Goal: Register for event/course

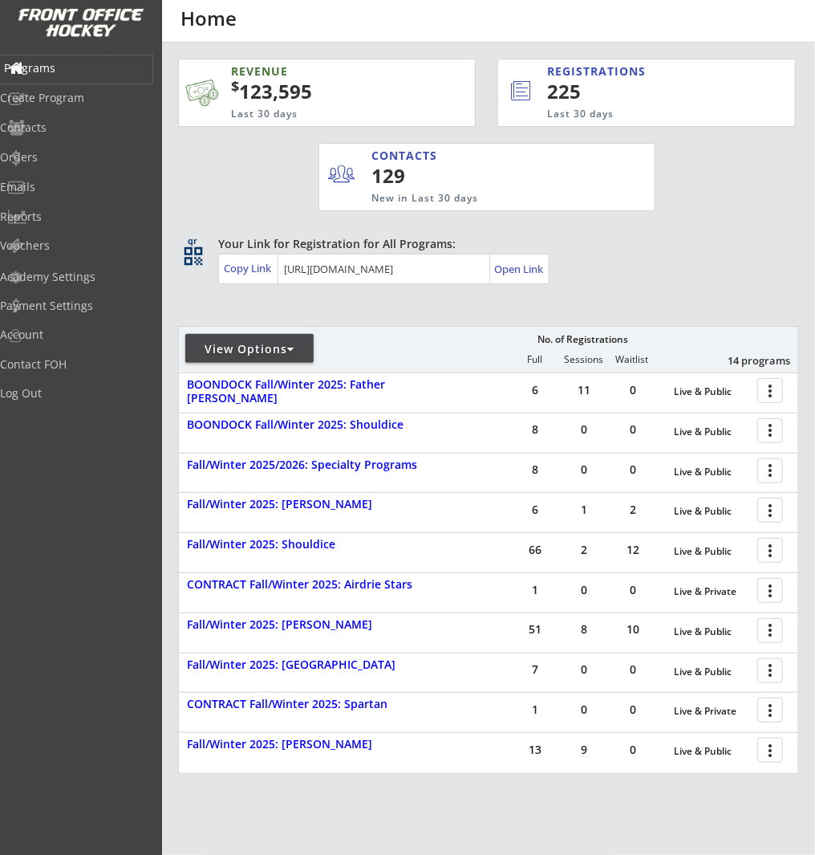
click at [64, 67] on div "Programs" at bounding box center [76, 68] width 144 height 11
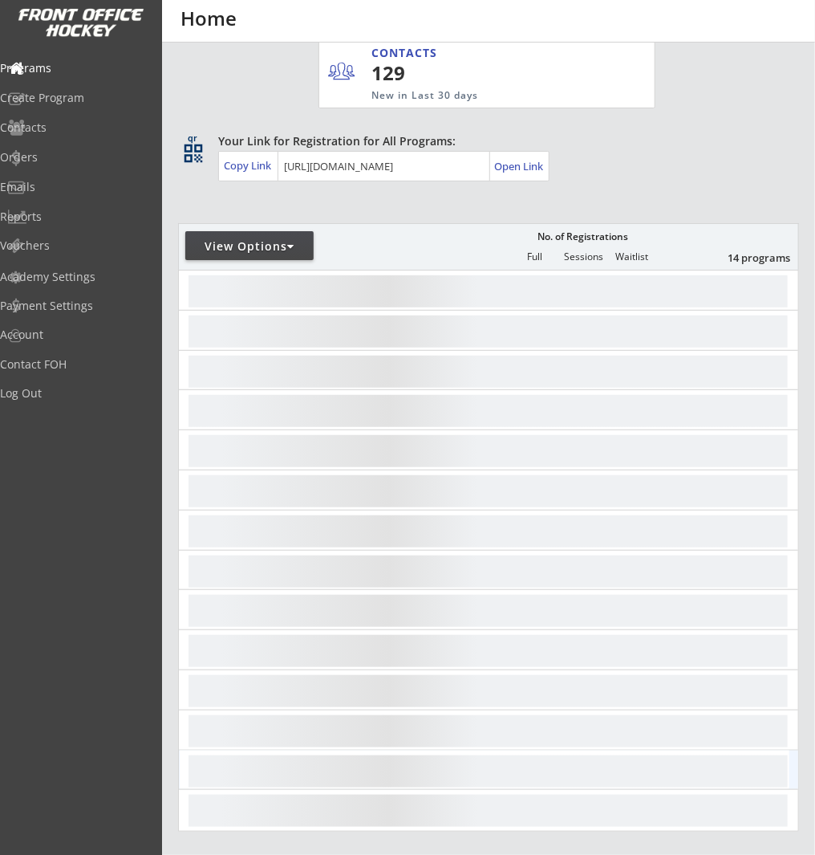
scroll to position [263, 0]
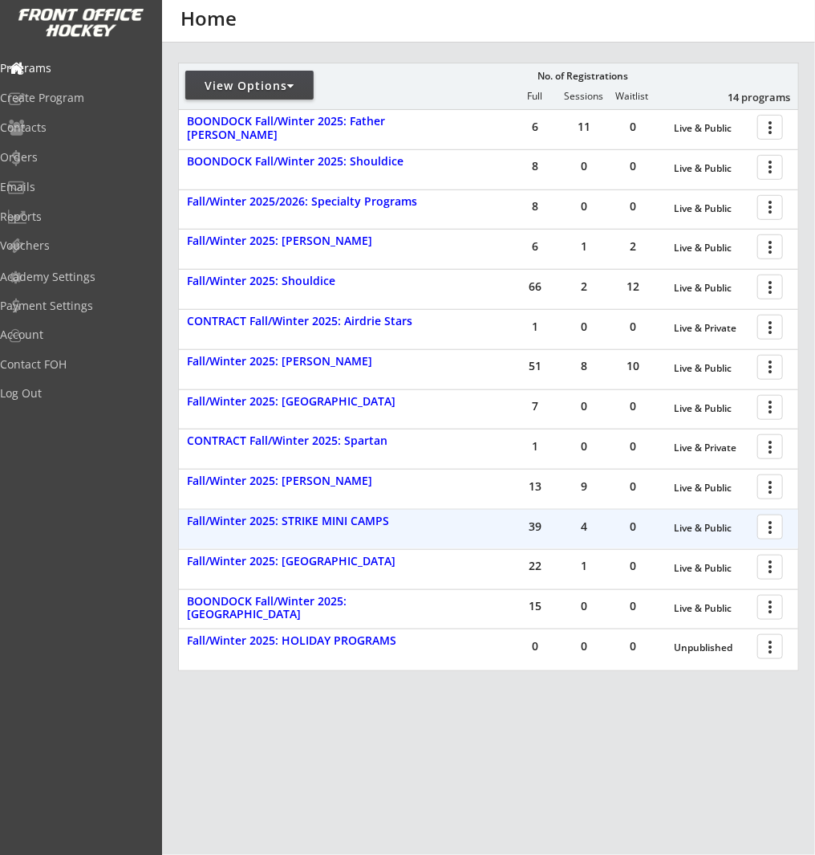
click at [774, 527] on div at bounding box center [773, 526] width 28 height 28
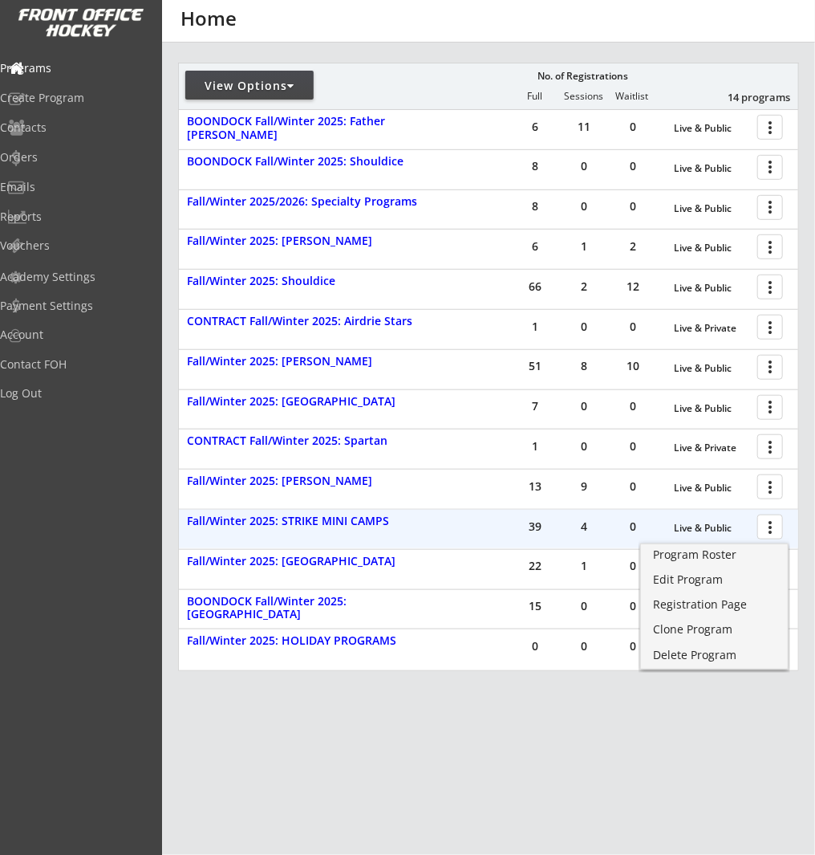
click at [774, 527] on div at bounding box center [773, 526] width 28 height 28
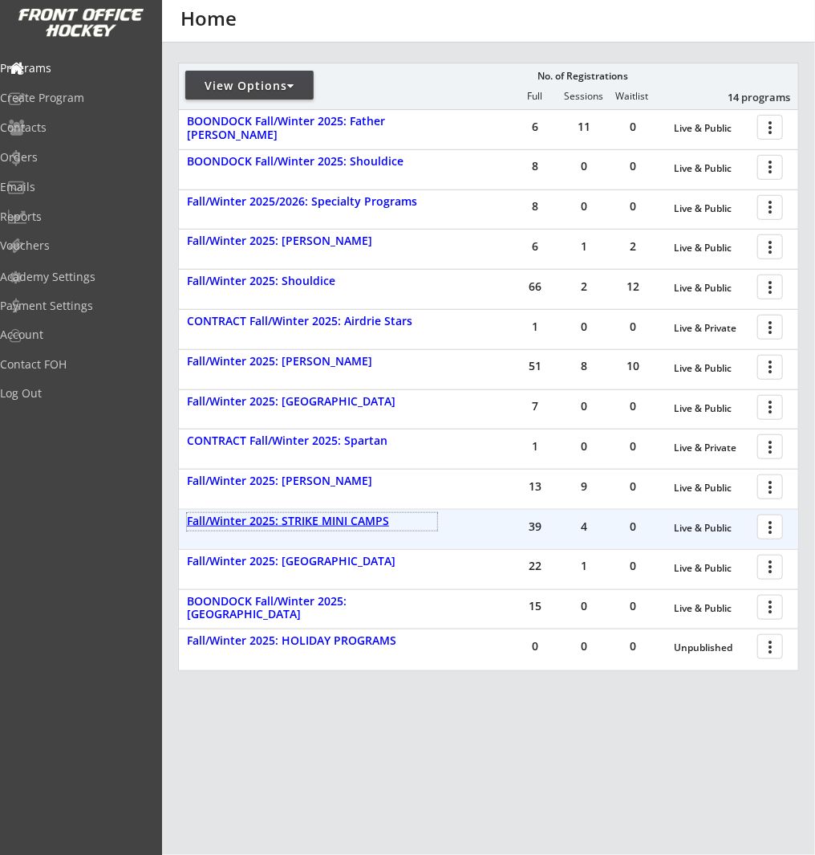
click at [364, 522] on div "Fall/Winter 2025: STRIKE MINI CAMPS" at bounding box center [312, 521] width 250 height 14
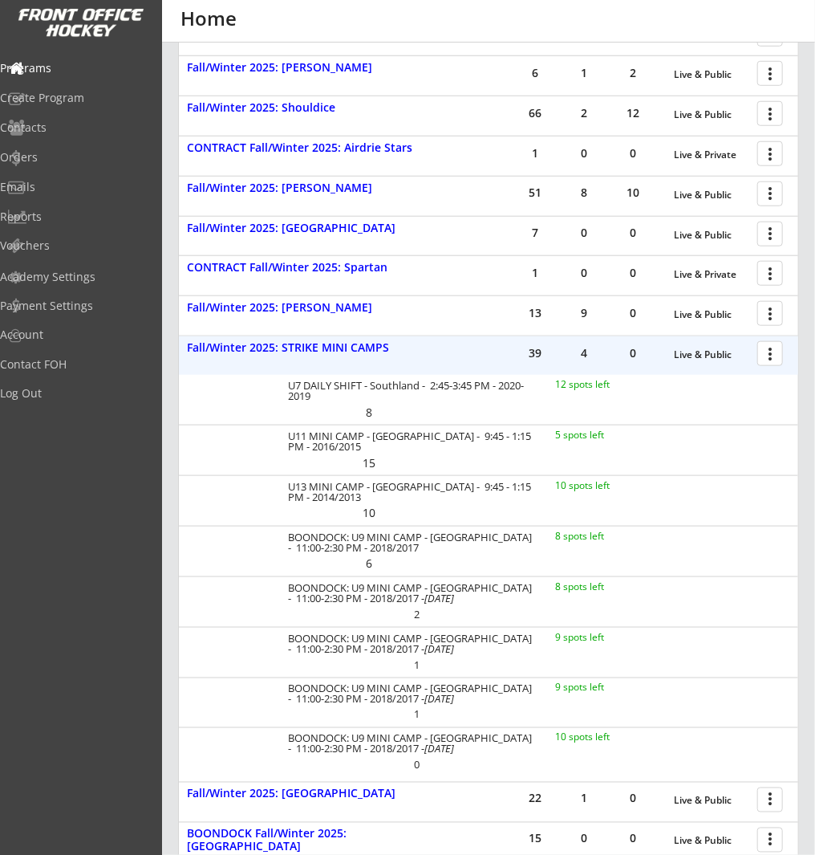
scroll to position [445, 0]
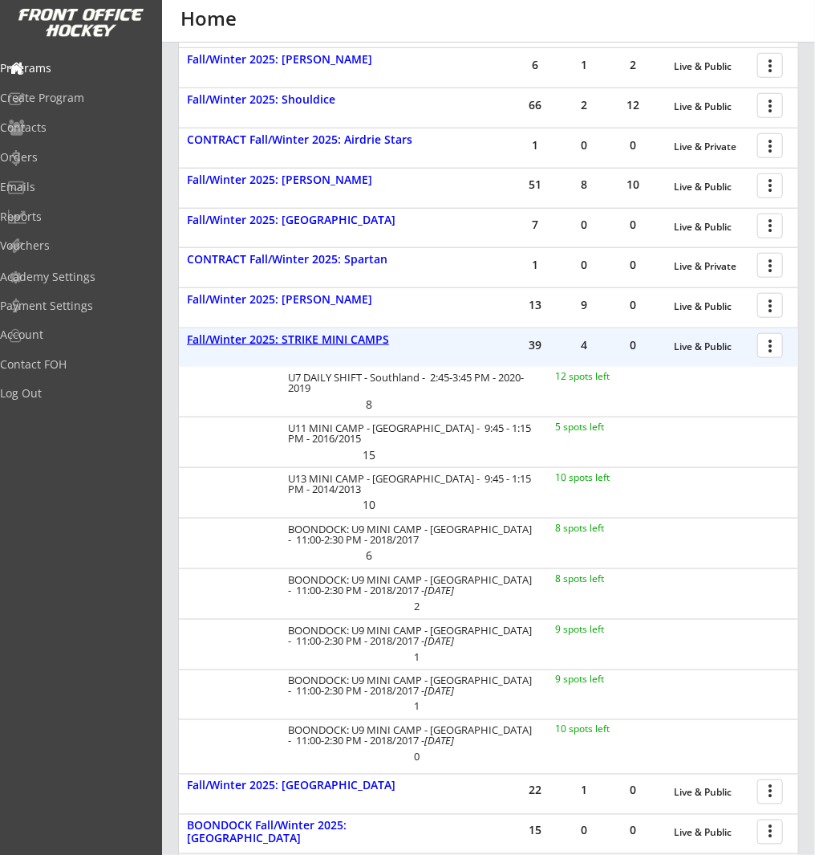
click at [325, 334] on div "Fall/Winter 2025: STRIKE MINI CAMPS" at bounding box center [312, 340] width 250 height 14
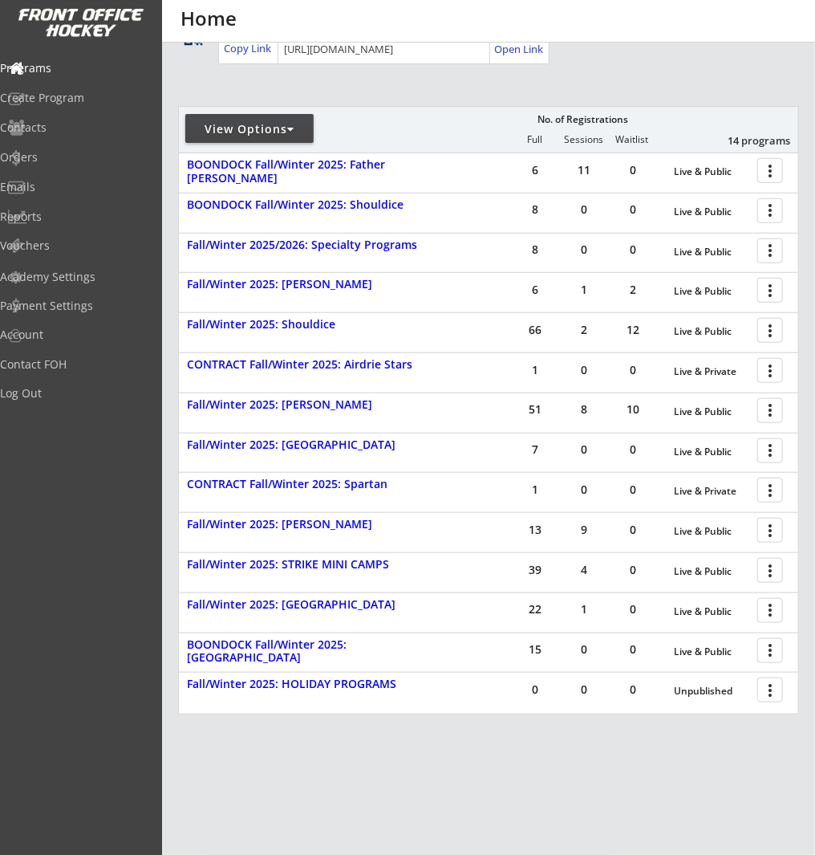
scroll to position [263, 0]
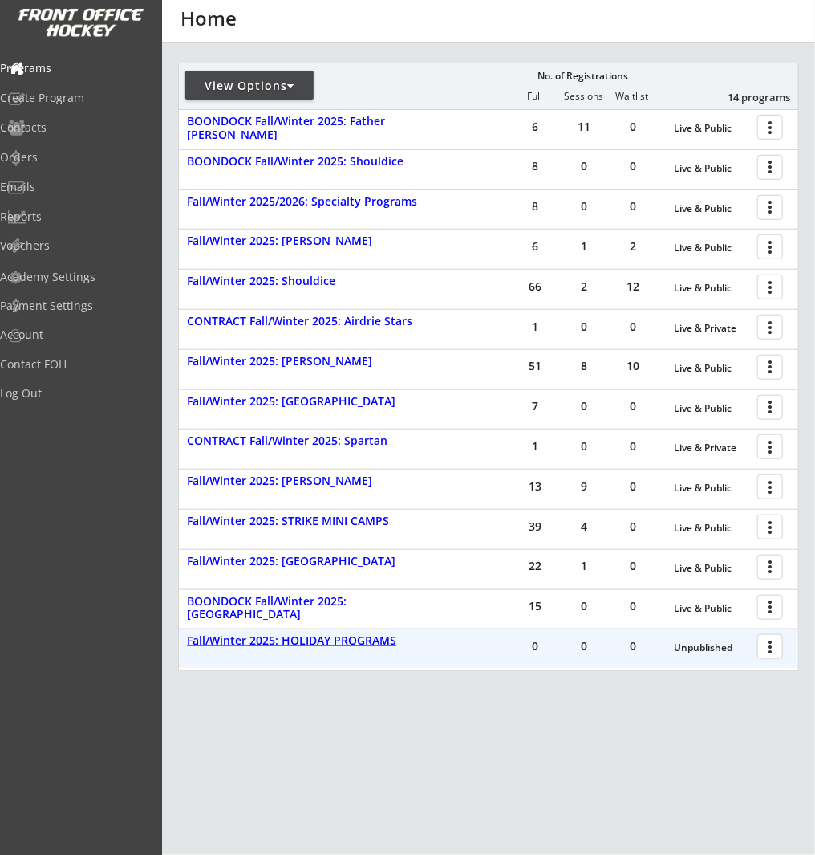
click at [354, 640] on div "Fall/Winter 2025: HOLIDAY PROGRAMS" at bounding box center [312, 641] width 250 height 14
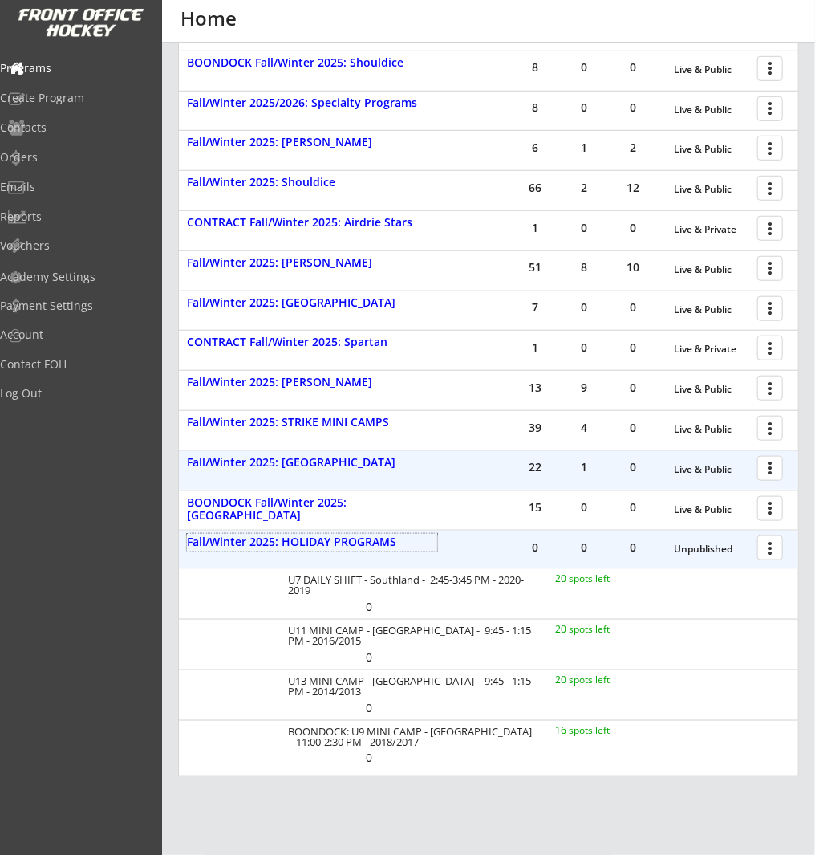
scroll to position [343, 0]
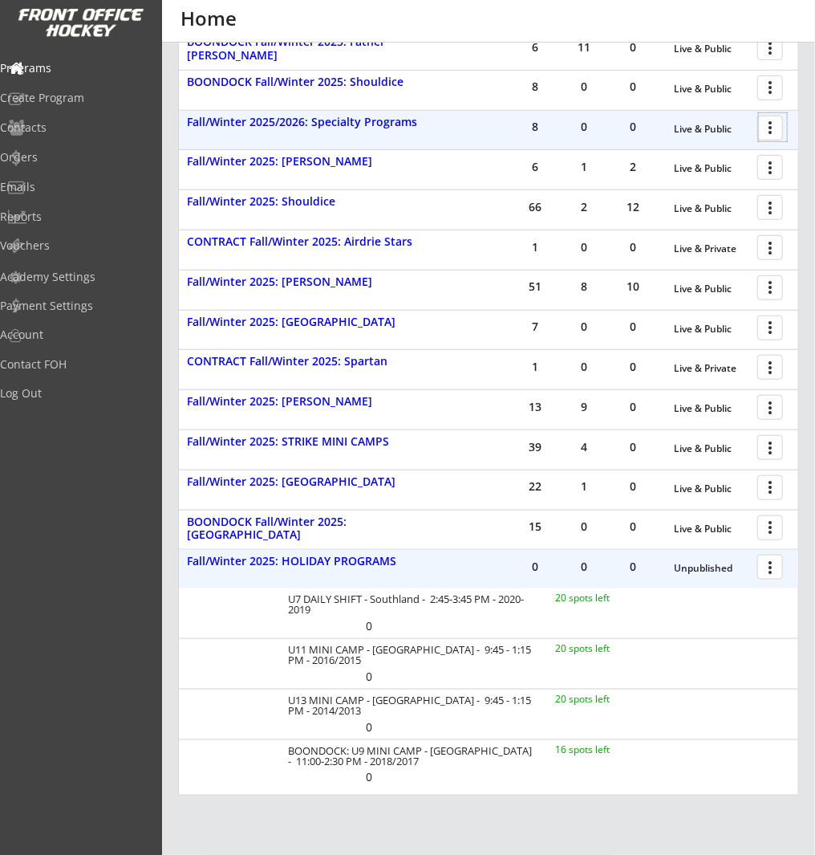
drag, startPoint x: 778, startPoint y: 125, endPoint x: 773, endPoint y: 136, distance: 12.2
click at [778, 125] on div at bounding box center [773, 127] width 28 height 28
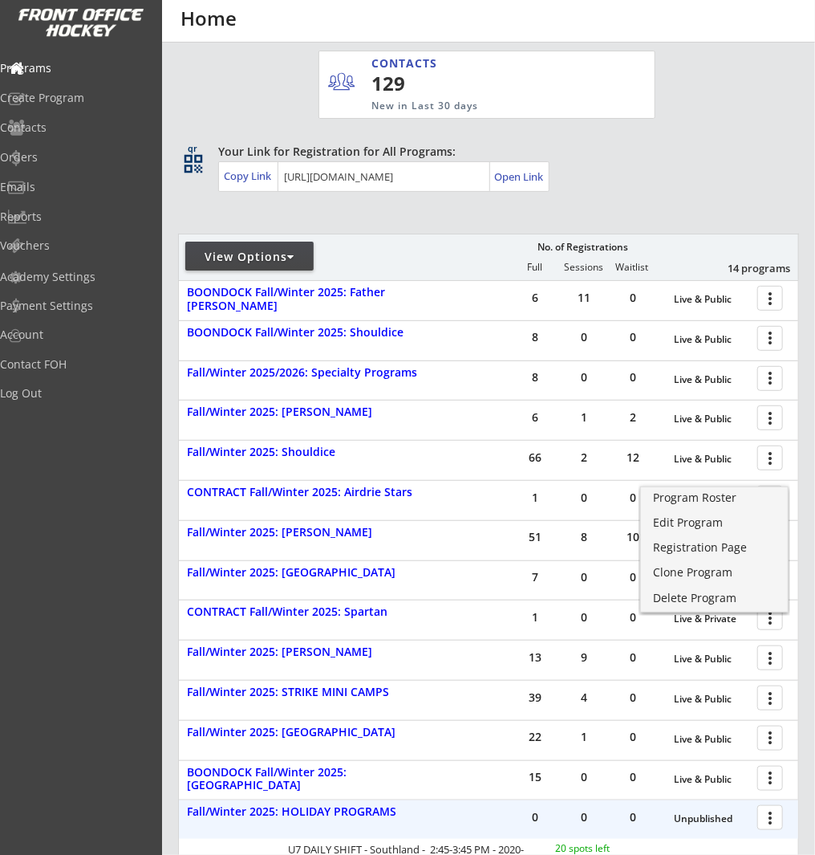
scroll to position [0, 0]
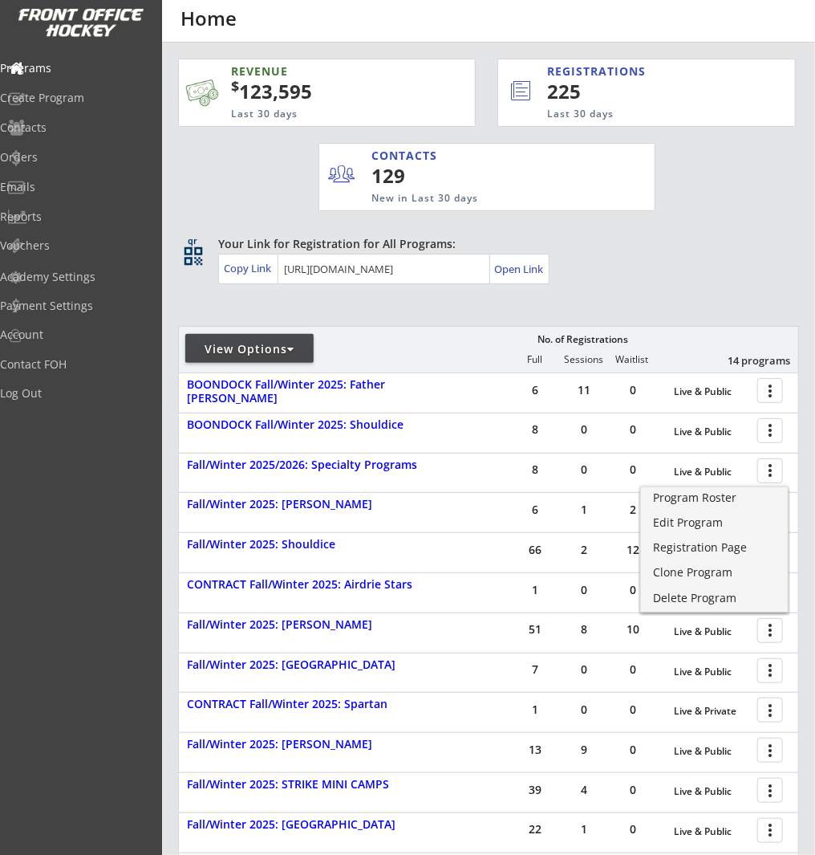
click at [274, 345] on div "View Options" at bounding box center [249, 349] width 128 height 16
select select ""Upcoming Programs""
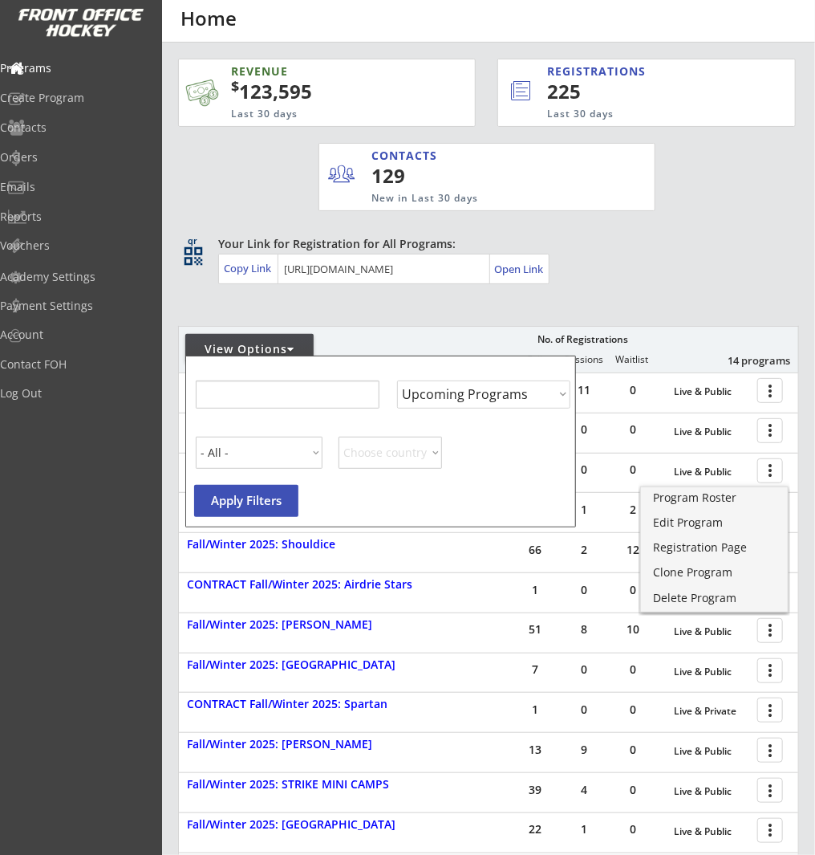
select select ""Upcoming Programs""
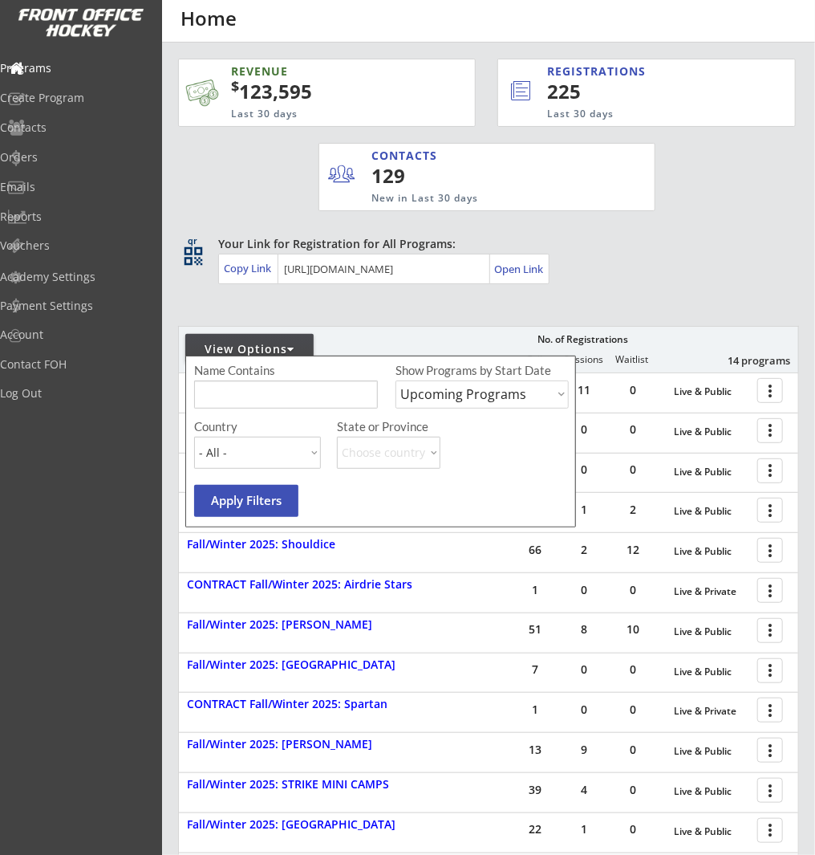
click at [281, 392] on input "input" at bounding box center [286, 394] width 184 height 28
type input "holiday"
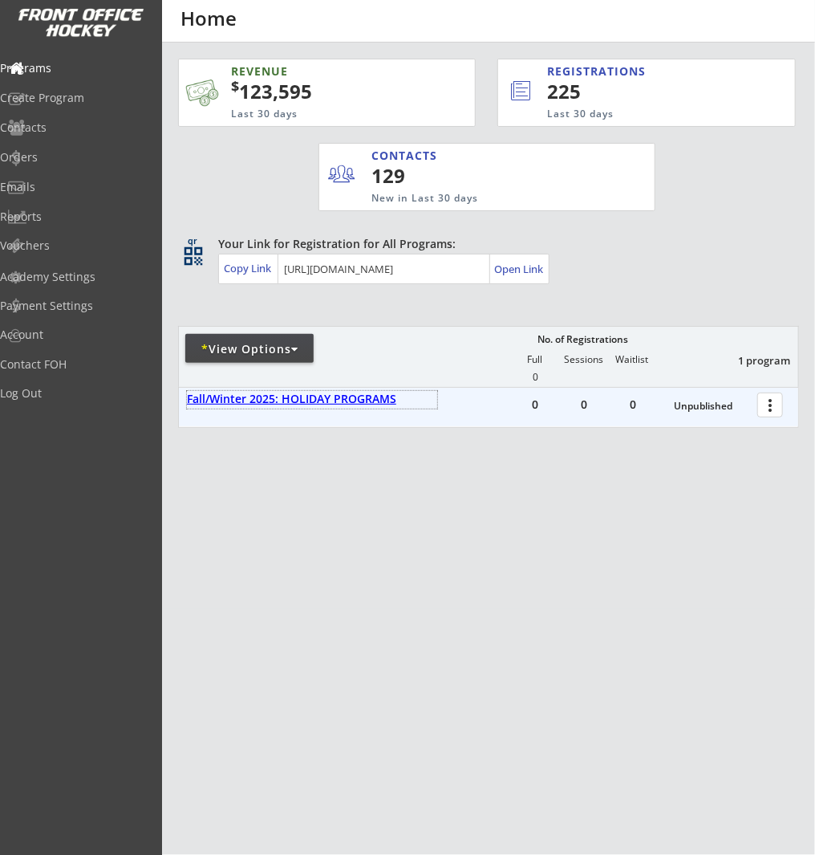
click at [347, 398] on div "Fall/Winter 2025: HOLIDAY PROGRAMS" at bounding box center [312, 399] width 250 height 14
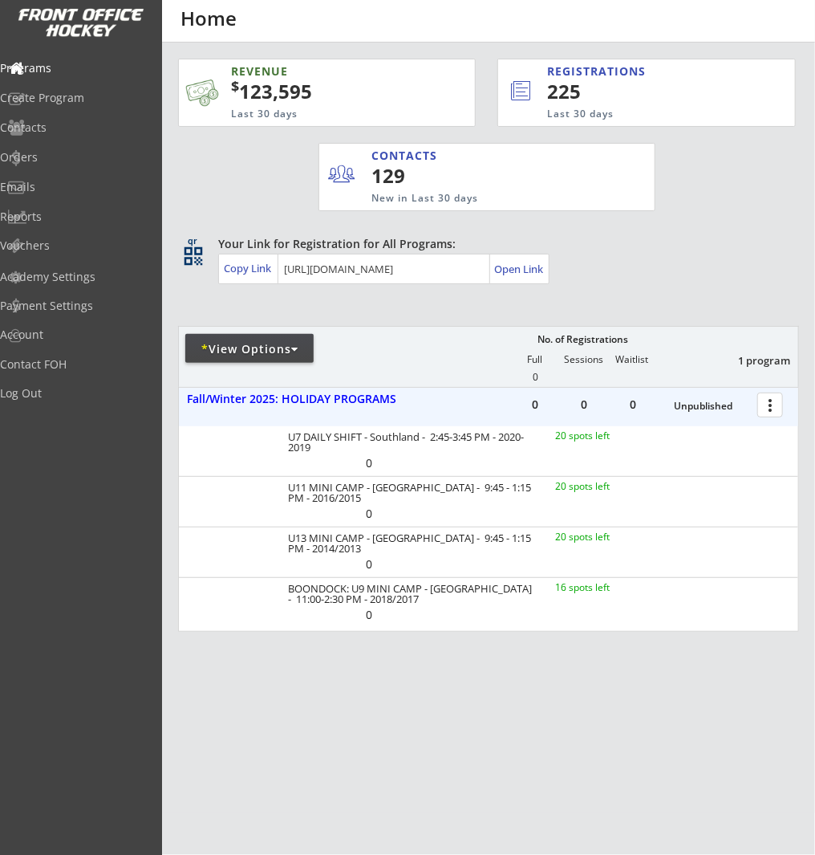
click at [770, 406] on div at bounding box center [773, 404] width 28 height 28
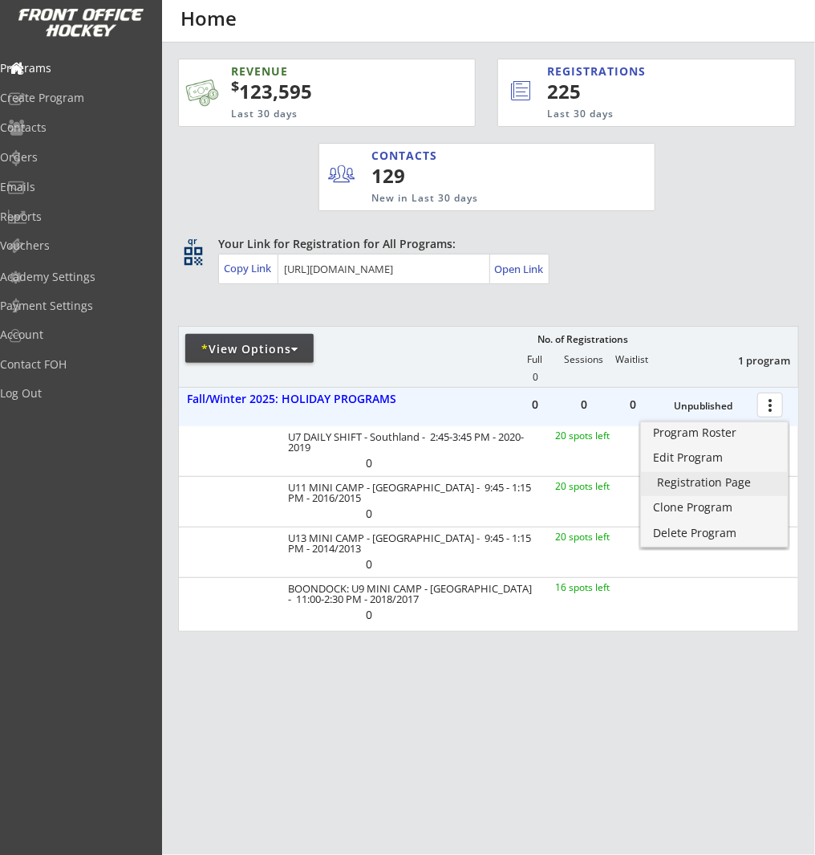
click at [770, 477] on div "Registration Page" at bounding box center [714, 482] width 115 height 11
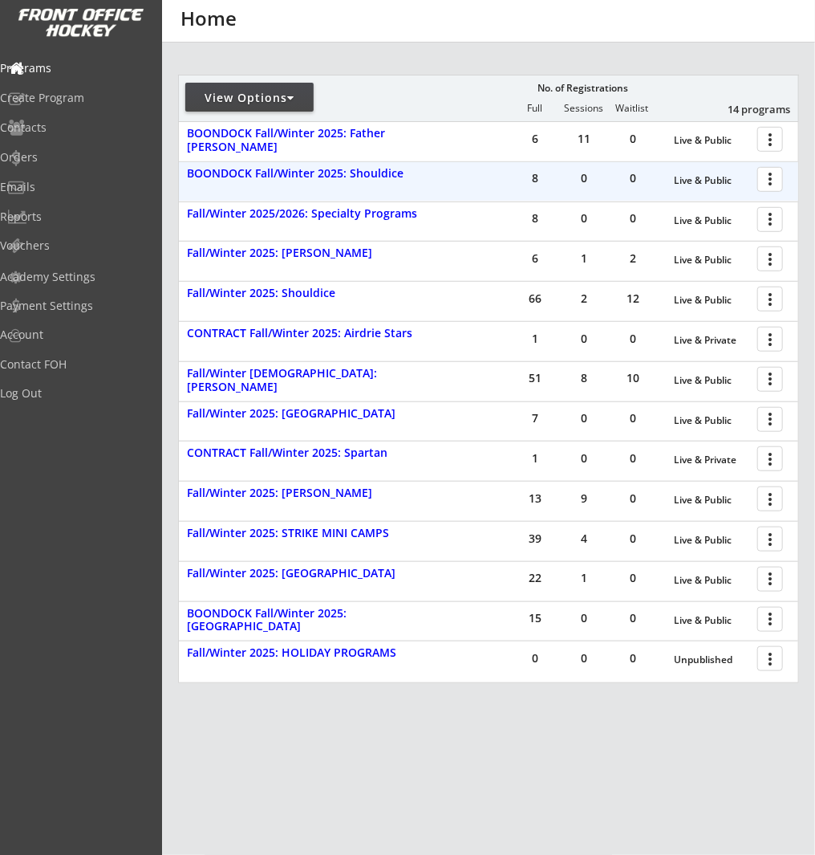
scroll to position [258, 0]
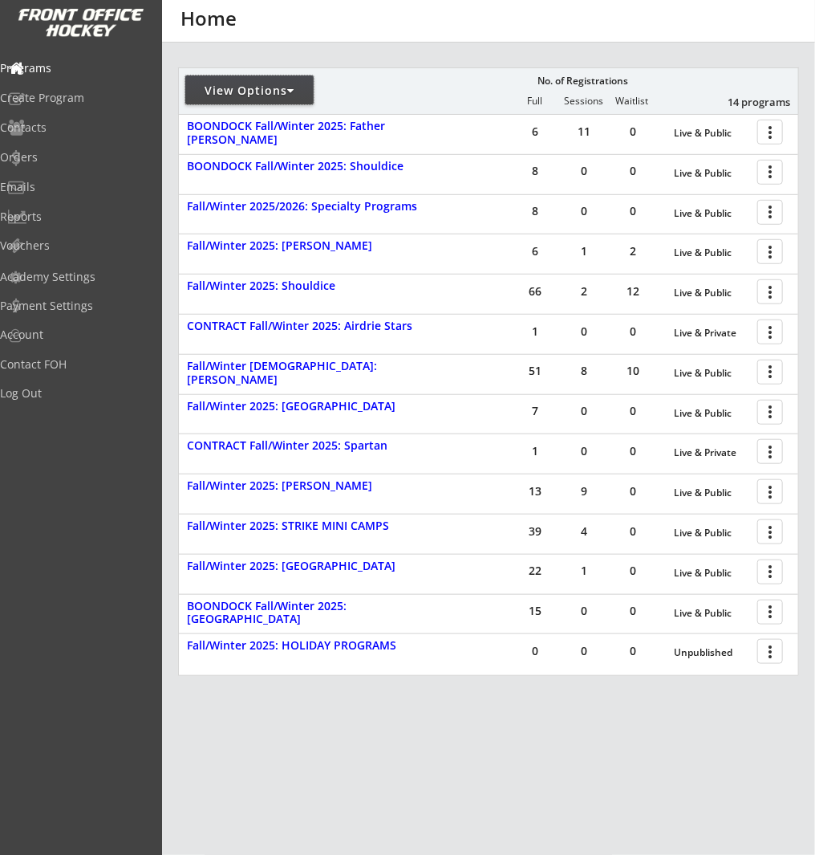
click at [266, 96] on div "View Options" at bounding box center [249, 91] width 128 height 16
select select ""Upcoming Programs""
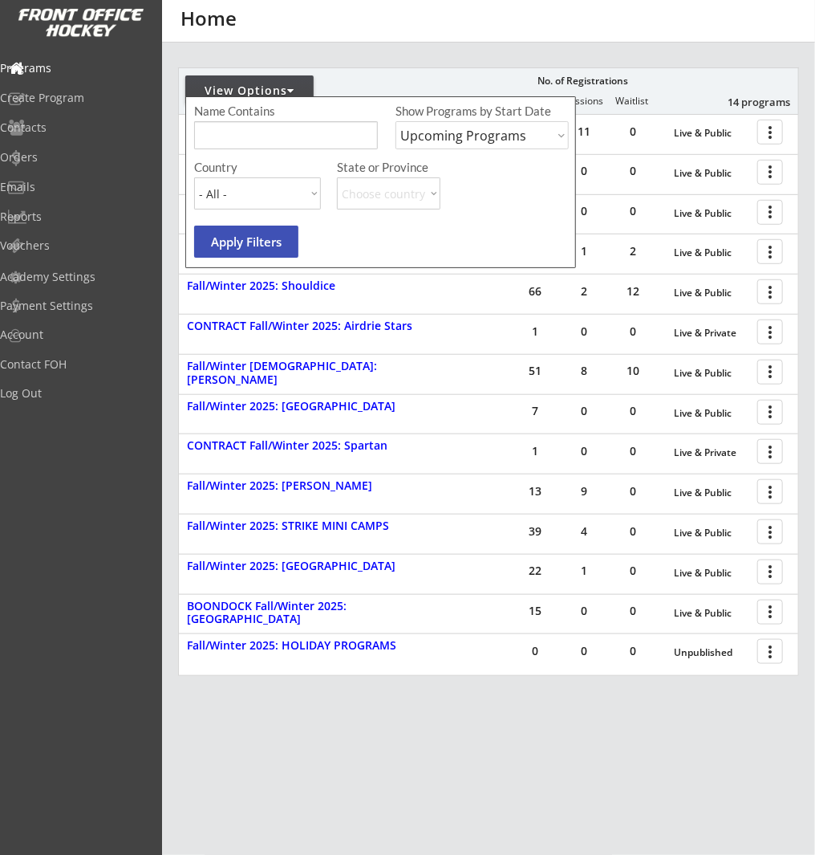
click at [318, 141] on input "input" at bounding box center [286, 135] width 184 height 28
type input "holiday"
click at [515, 137] on select "Upcoming Programs Past Programs Specific Date Range" at bounding box center [482, 135] width 173 height 28
select select ""Past Programs""
click at [396, 121] on select "Upcoming Programs Past Programs Specific Date Range" at bounding box center [482, 135] width 173 height 28
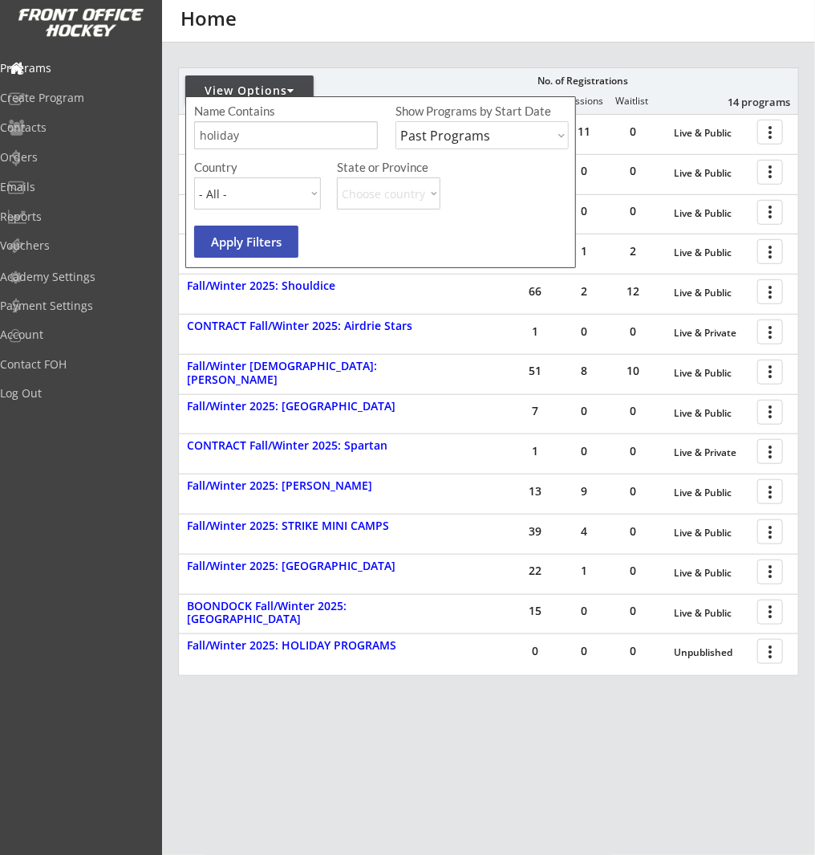
drag, startPoint x: 246, startPoint y: 243, endPoint x: 336, endPoint y: 264, distance: 93.1
click at [245, 243] on button "Apply Filters" at bounding box center [246, 242] width 104 height 32
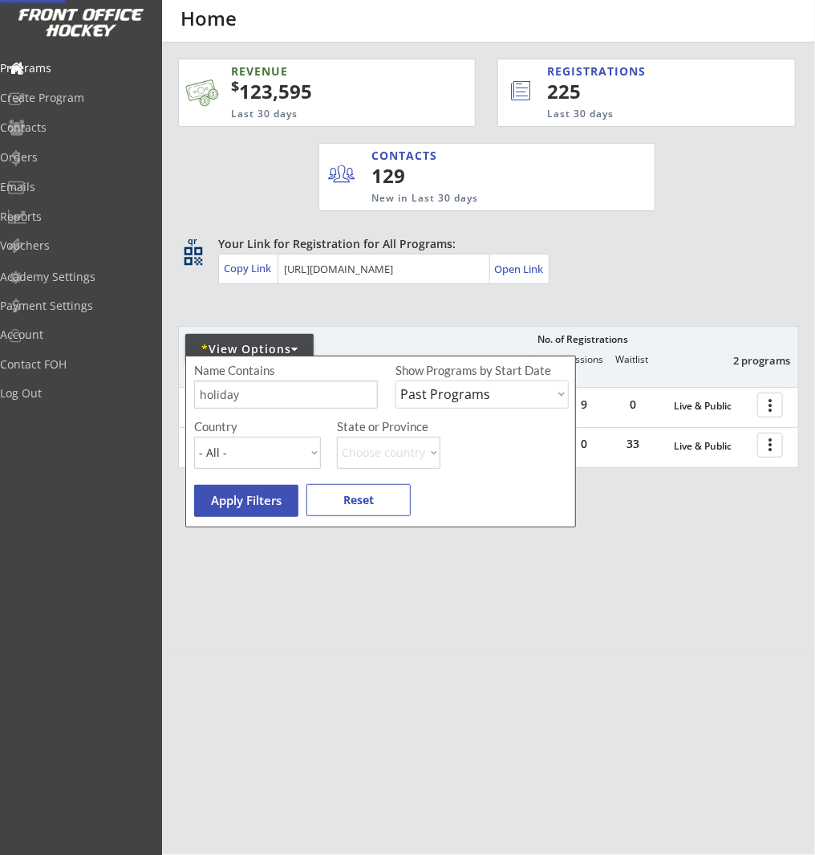
scroll to position [0, 0]
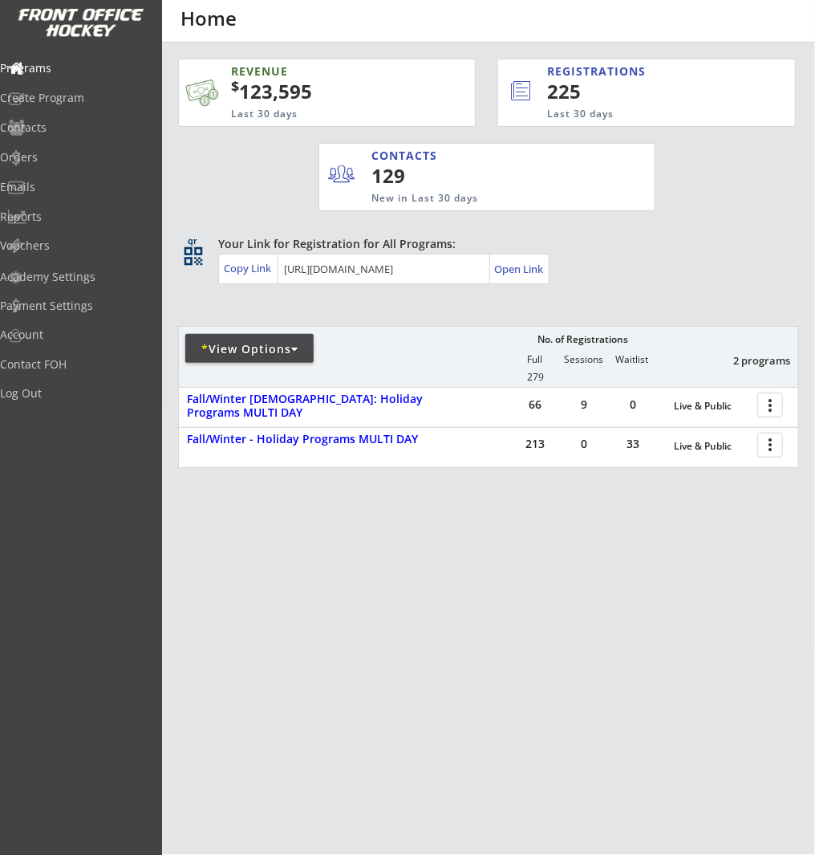
drag, startPoint x: 565, startPoint y: 567, endPoint x: 557, endPoint y: 563, distance: 8.6
click at [564, 566] on div "REVENUE $ 123,595 Last 30 days REGISTRATIONS 225 Last 30 days CONTACTS 129 New …" at bounding box center [488, 339] width 621 height 593
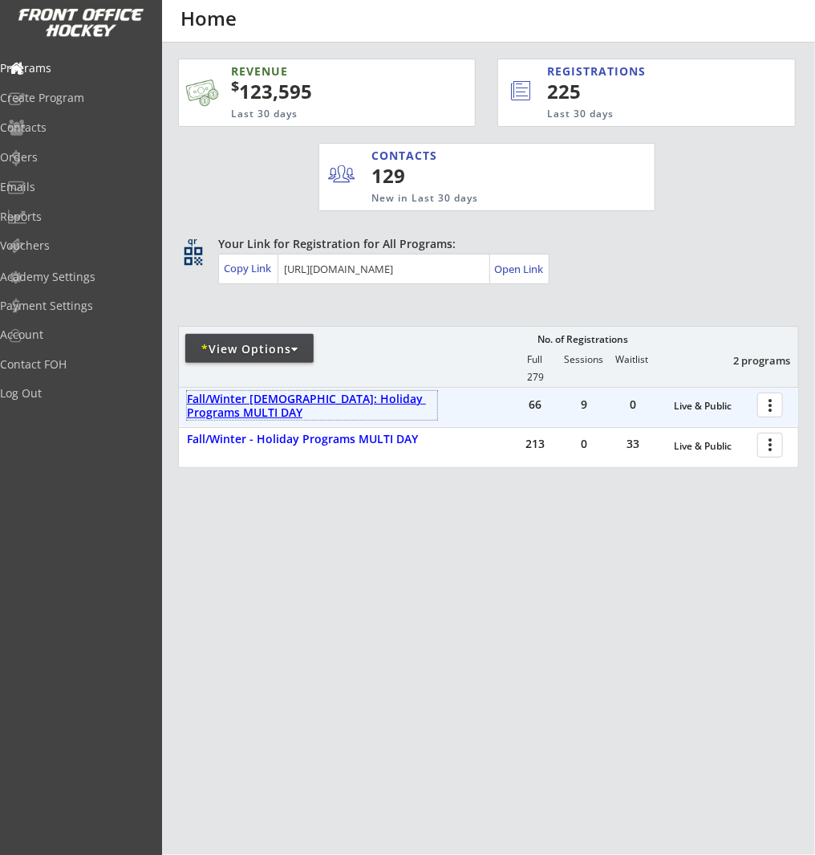
click at [355, 398] on div "Fall/Winter 2024: Holiday Programs MULTI DAY" at bounding box center [312, 405] width 250 height 27
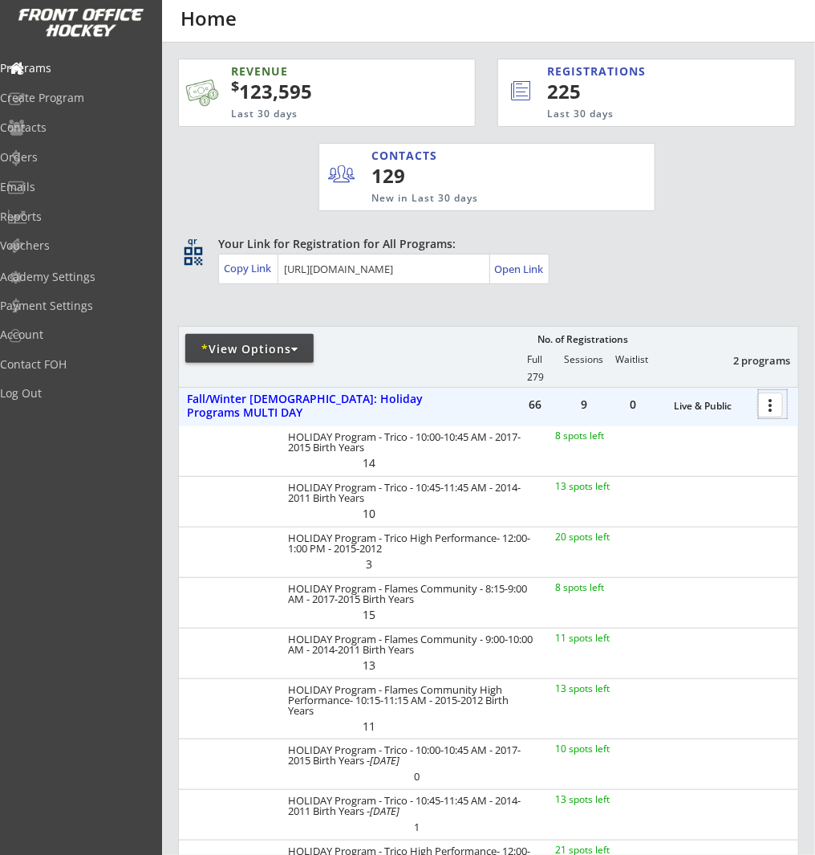
click at [768, 402] on div at bounding box center [773, 404] width 28 height 28
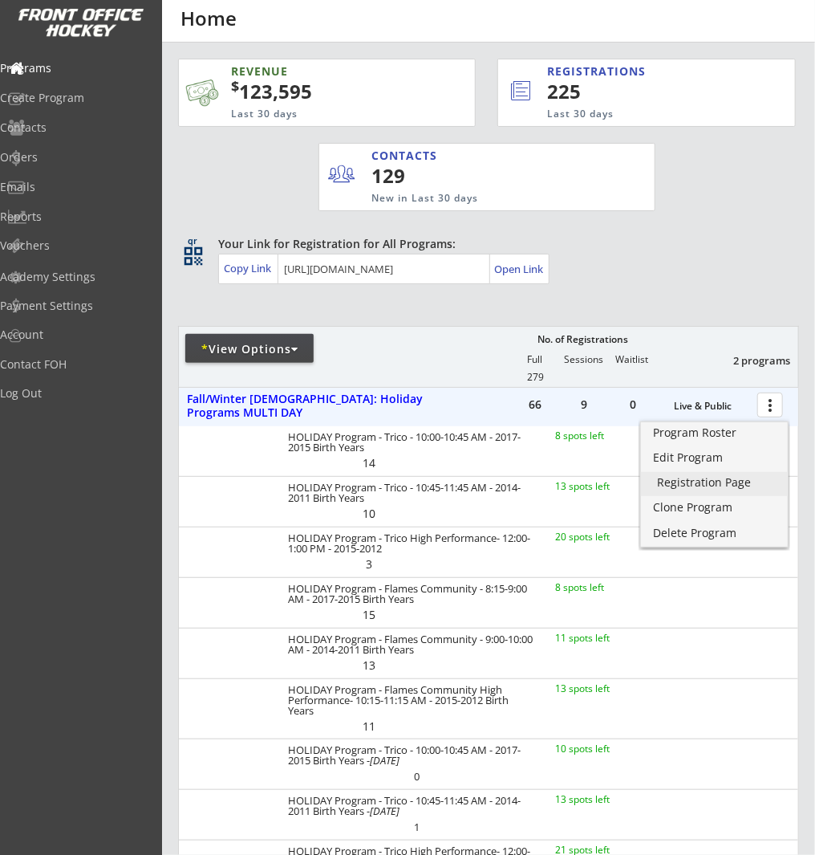
click at [749, 478] on div "Registration Page" at bounding box center [714, 482] width 115 height 11
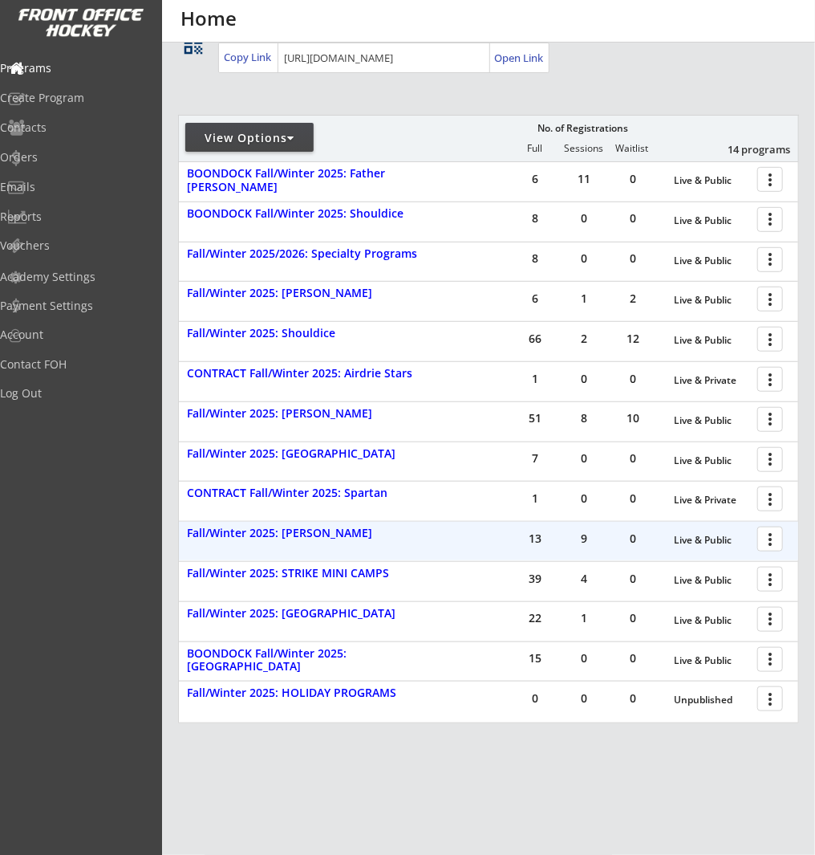
scroll to position [263, 0]
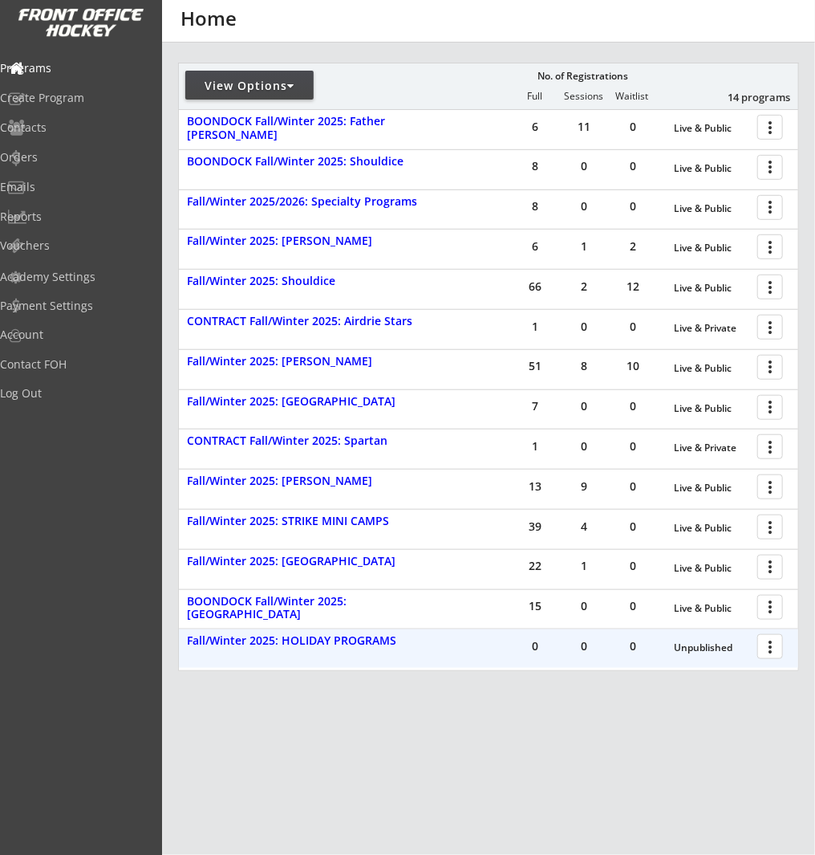
click at [770, 644] on div at bounding box center [773, 646] width 28 height 28
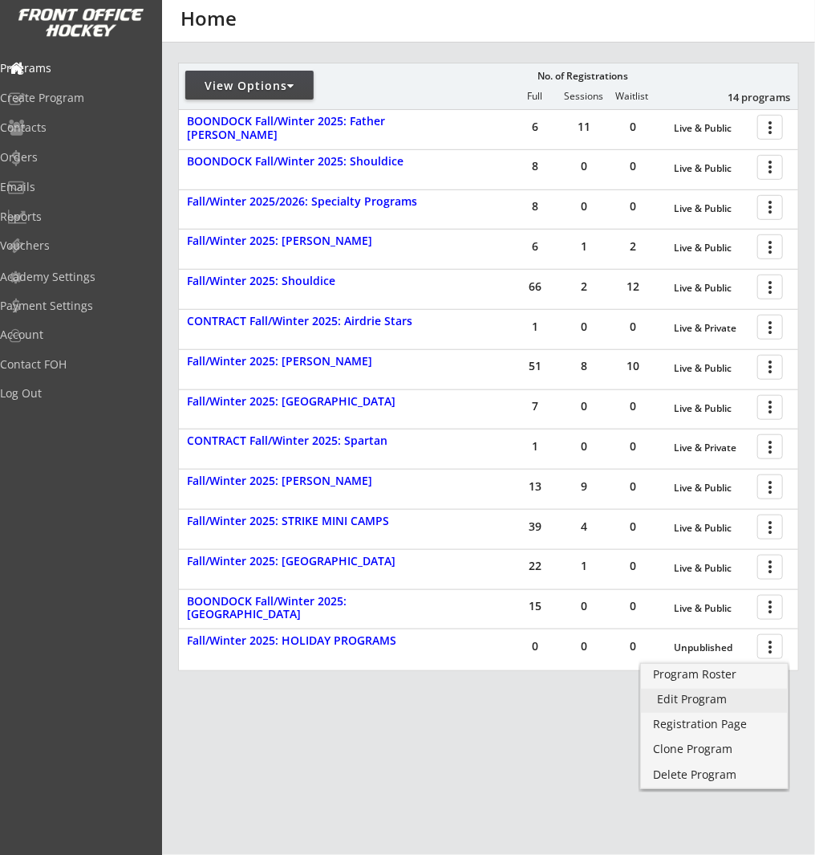
click at [736, 699] on div "Edit Program" at bounding box center [714, 698] width 115 height 11
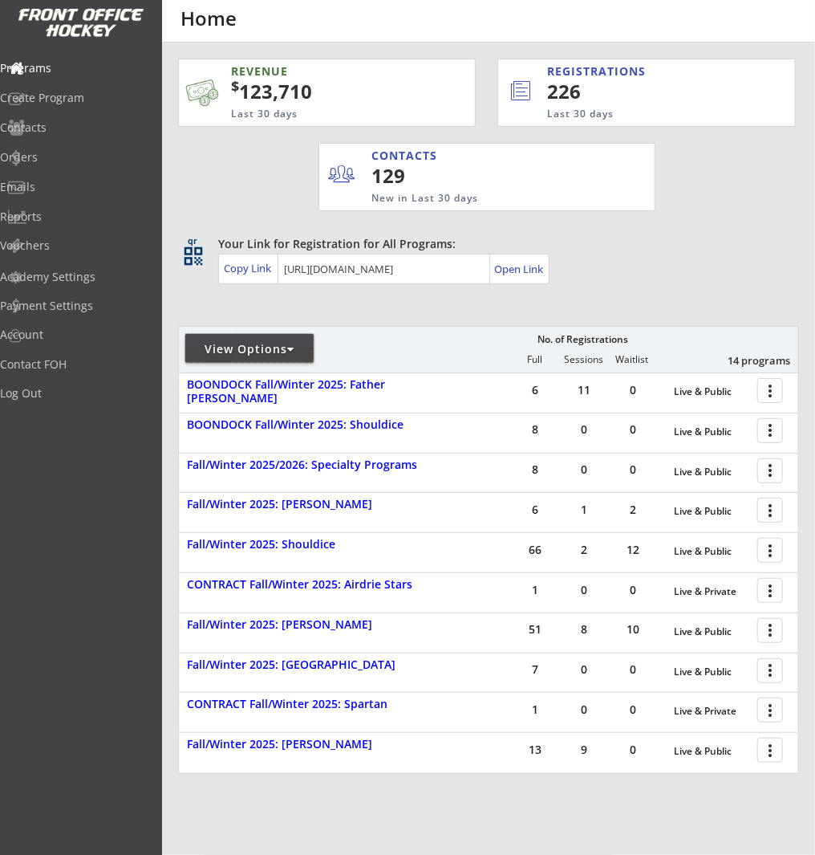
click at [270, 348] on div "View Options" at bounding box center [249, 349] width 128 height 16
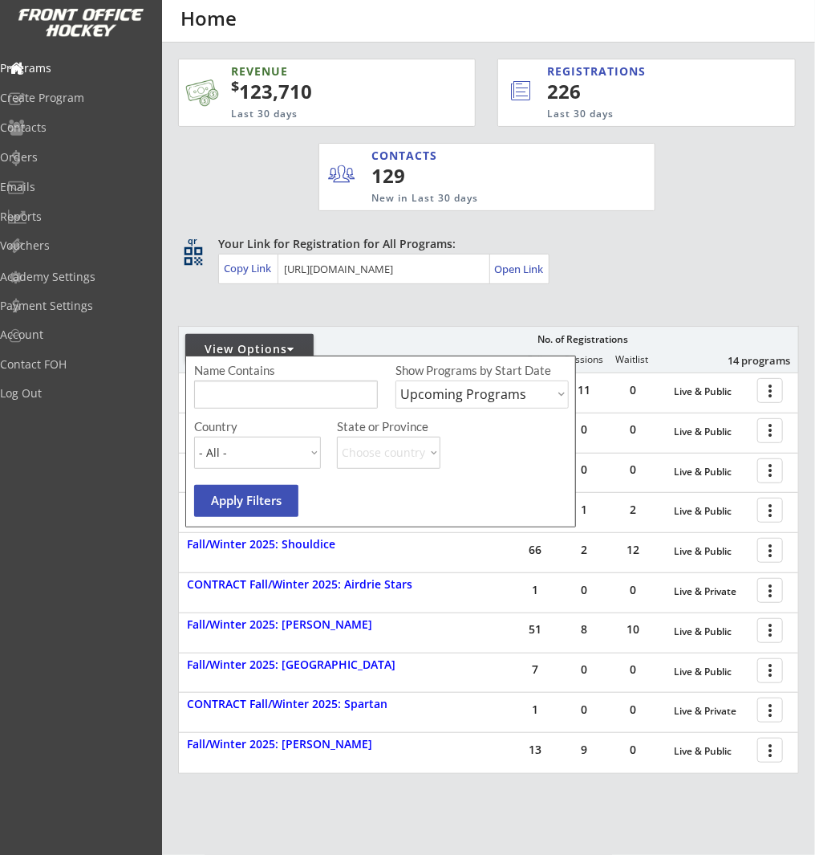
click at [457, 401] on select "Upcoming Programs Past Programs Specific Date Range" at bounding box center [482, 394] width 173 height 28
select select ""Past Programs""
click at [396, 380] on select "Upcoming Programs Past Programs Specific Date Range" at bounding box center [482, 394] width 173 height 28
click at [280, 394] on input "input" at bounding box center [286, 394] width 184 height 28
type input "holiday"
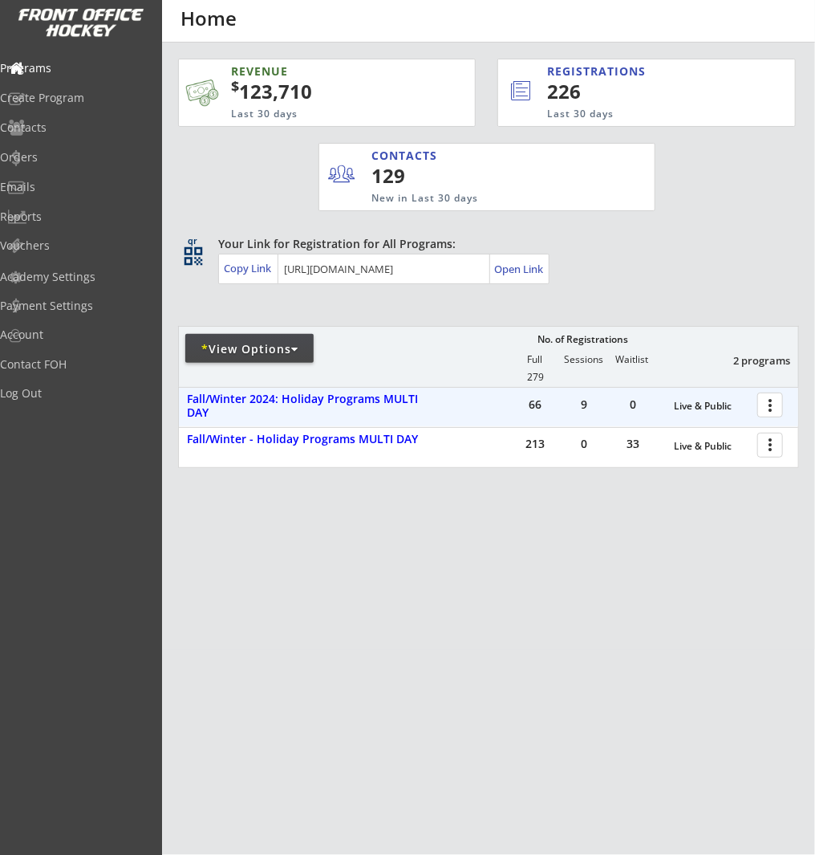
drag, startPoint x: 770, startPoint y: 407, endPoint x: 768, endPoint y: 418, distance: 11.3
click at [770, 407] on div at bounding box center [773, 404] width 28 height 28
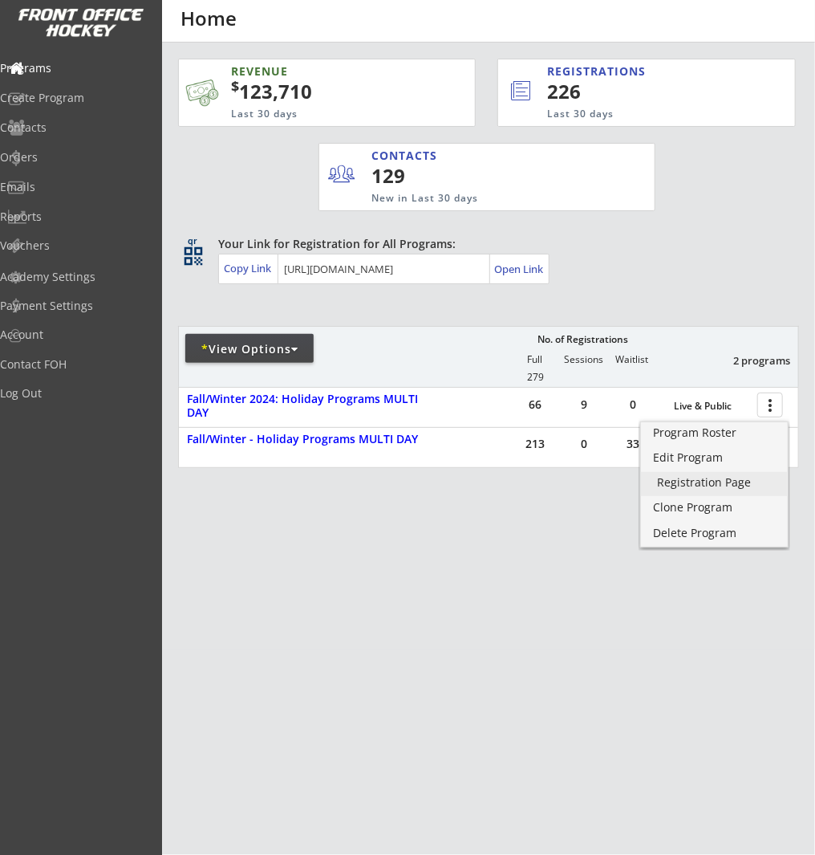
click at [758, 478] on div "Registration Page" at bounding box center [714, 482] width 115 height 11
click at [705, 459] on div "Edit Program" at bounding box center [714, 457] width 115 height 11
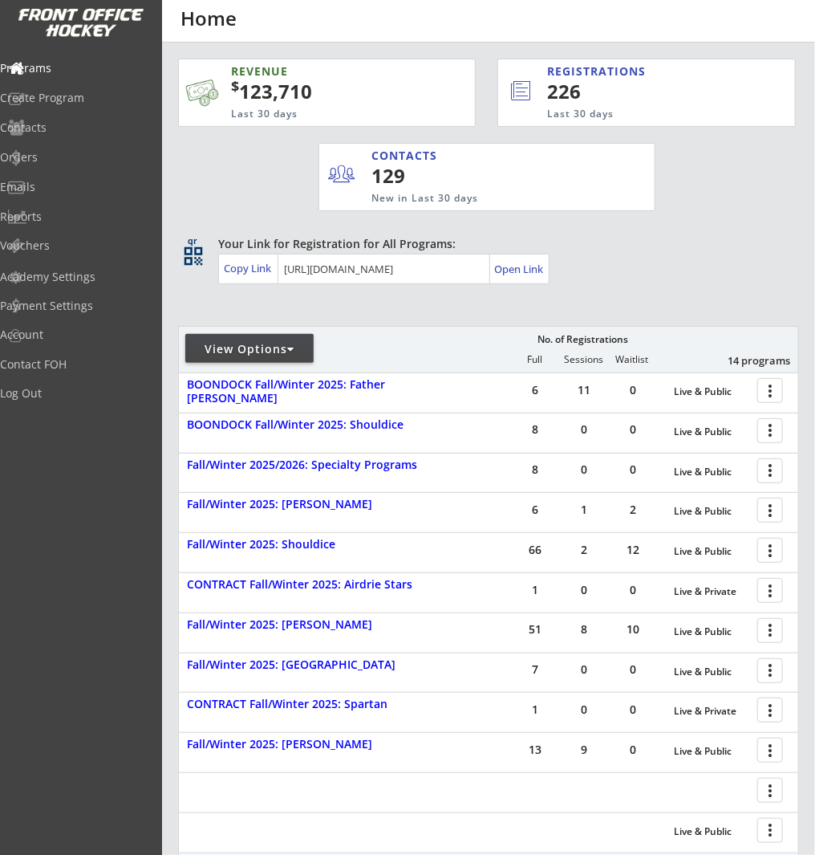
scroll to position [263, 0]
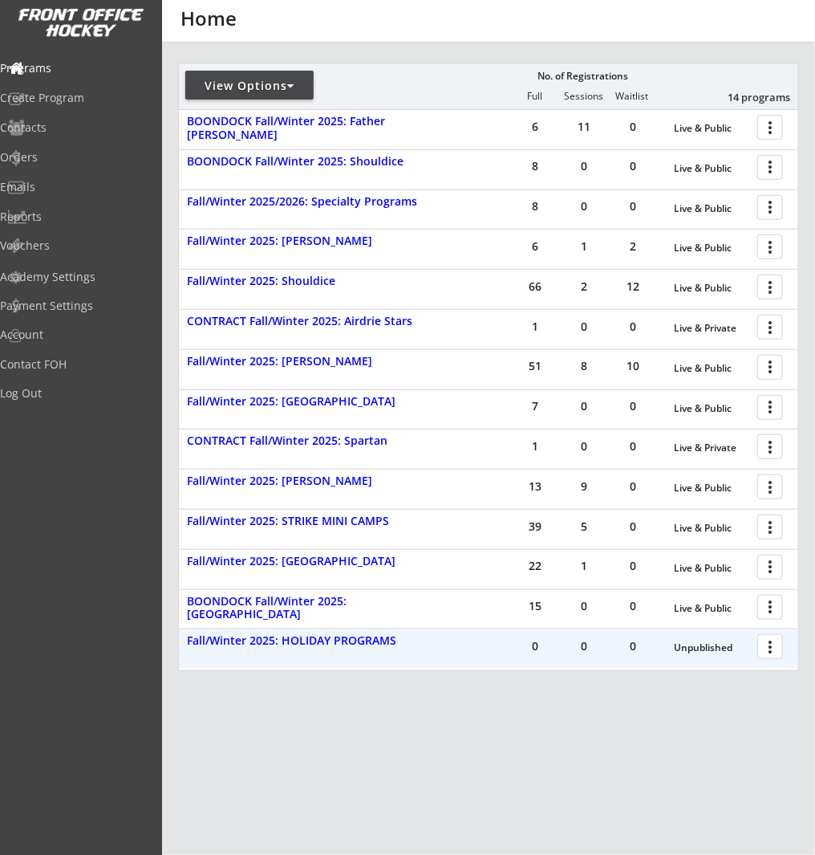
click at [769, 649] on div at bounding box center [773, 646] width 28 height 28
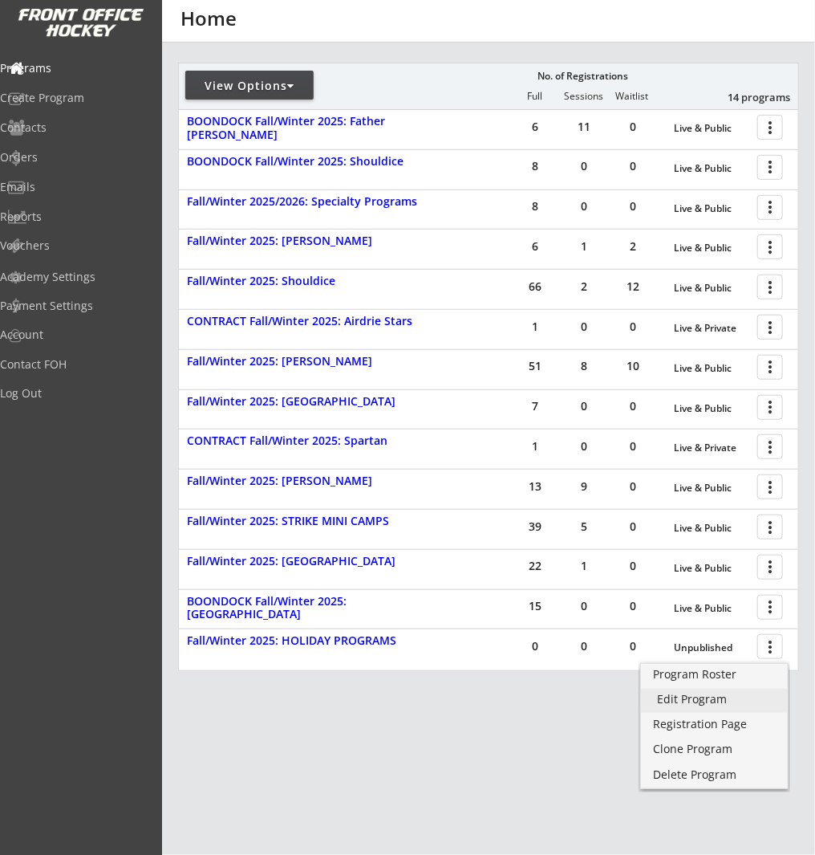
click at [717, 696] on div "Edit Program" at bounding box center [714, 698] width 115 height 11
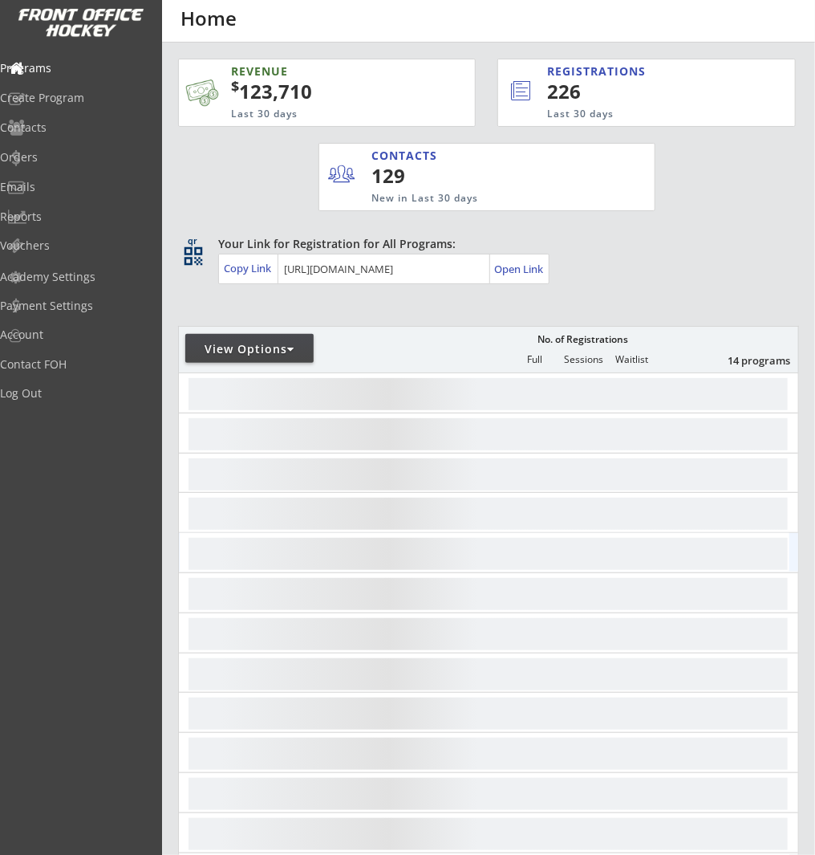
scroll to position [263, 0]
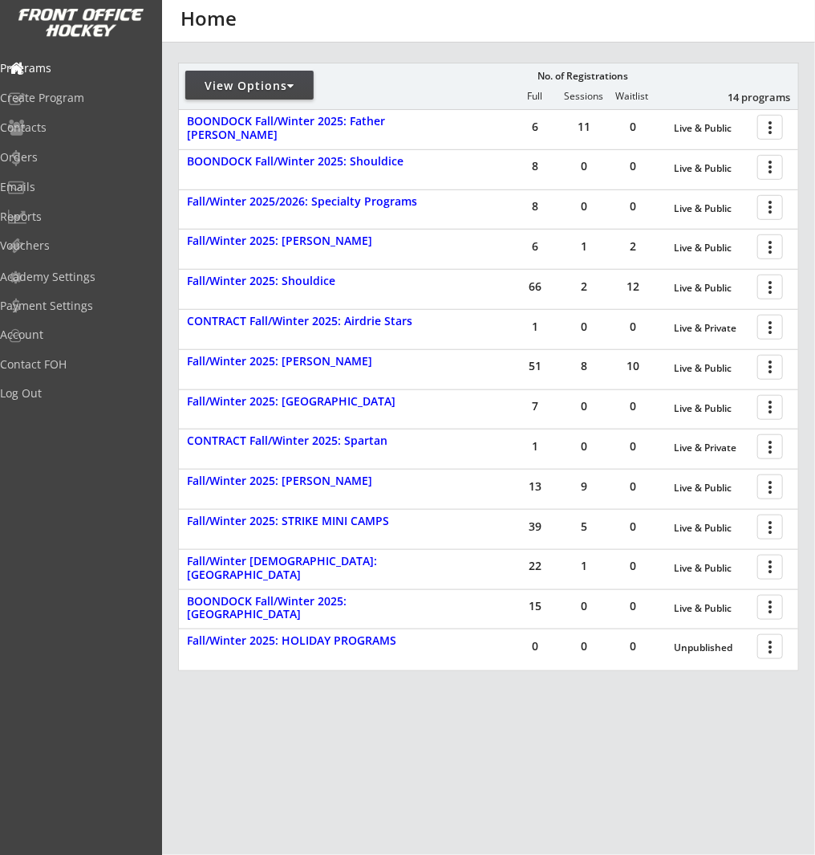
click at [287, 80] on div "View Options" at bounding box center [249, 86] width 128 height 16
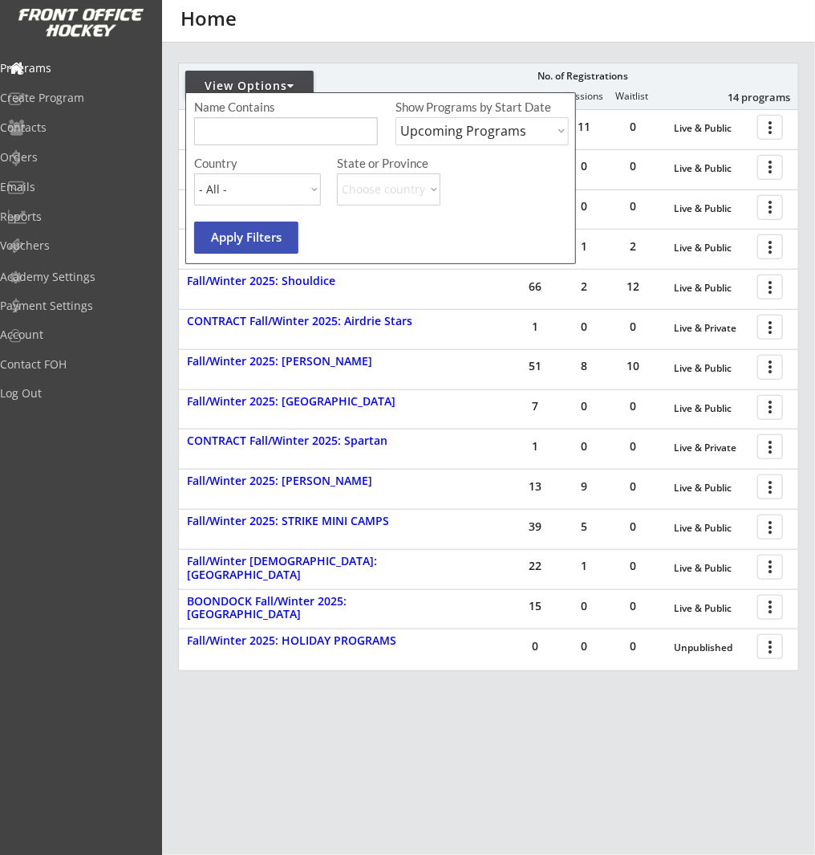
click at [435, 126] on select "Upcoming Programs Past Programs Specific Date Range" at bounding box center [482, 131] width 173 height 28
select select ""Past Programs""
click at [396, 117] on select "Upcoming Programs Past Programs Specific Date Range" at bounding box center [482, 131] width 173 height 28
click at [306, 129] on input "input" at bounding box center [286, 131] width 184 height 28
click at [309, 124] on input "input" at bounding box center [286, 131] width 184 height 28
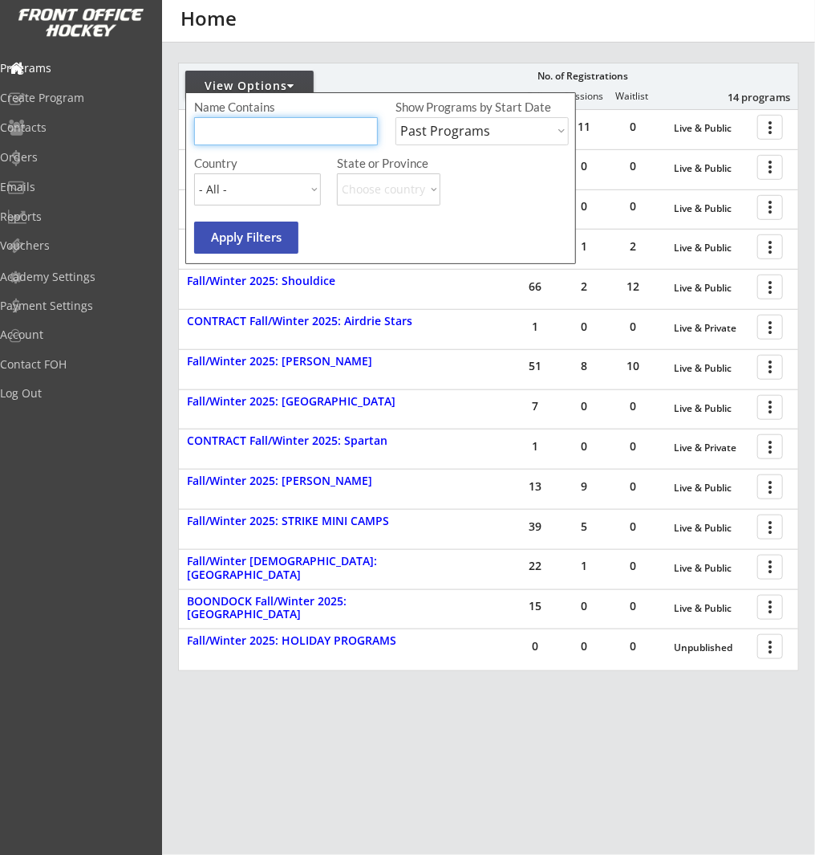
click at [380, 116] on div "Name Contains Show Programs by Start Date Upcoming Programs Past Programs Speci…" at bounding box center [383, 127] width 379 height 56
click at [321, 132] on input "input" at bounding box center [286, 131] width 184 height 28
type input "holiday"
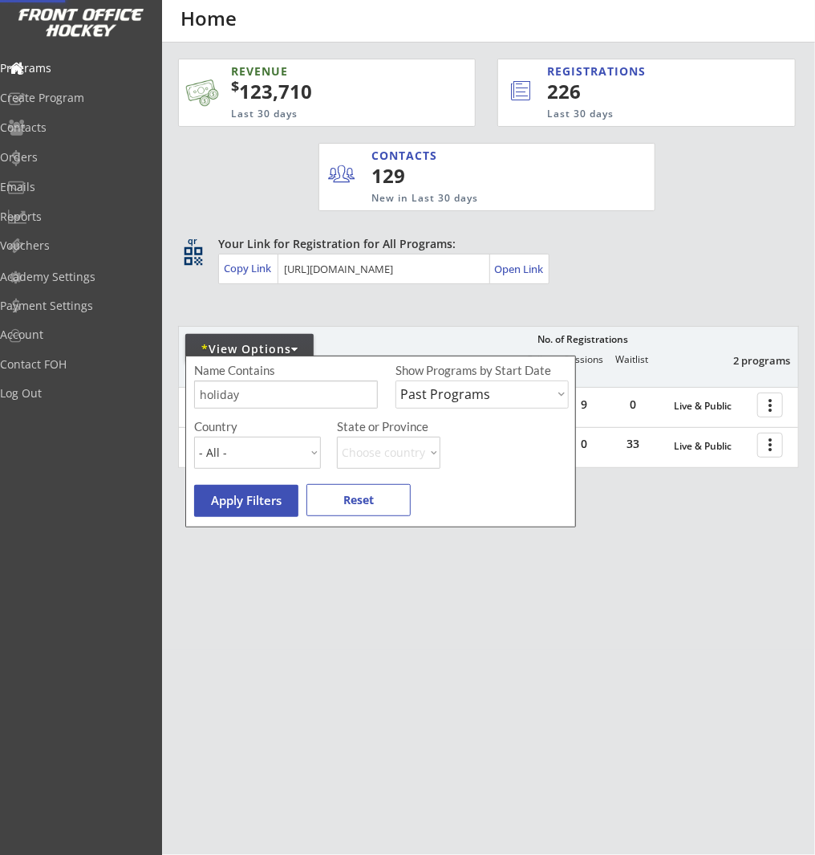
scroll to position [0, 0]
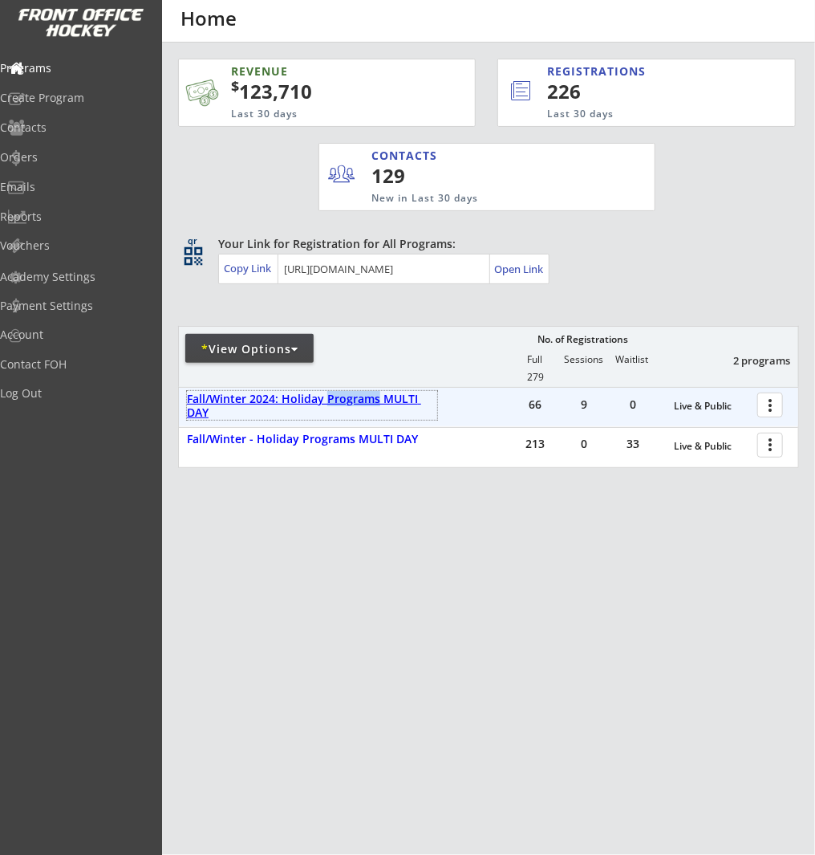
click at [339, 400] on div "Fall/Winter 2024: Holiday Programs MULTI DAY" at bounding box center [312, 405] width 250 height 27
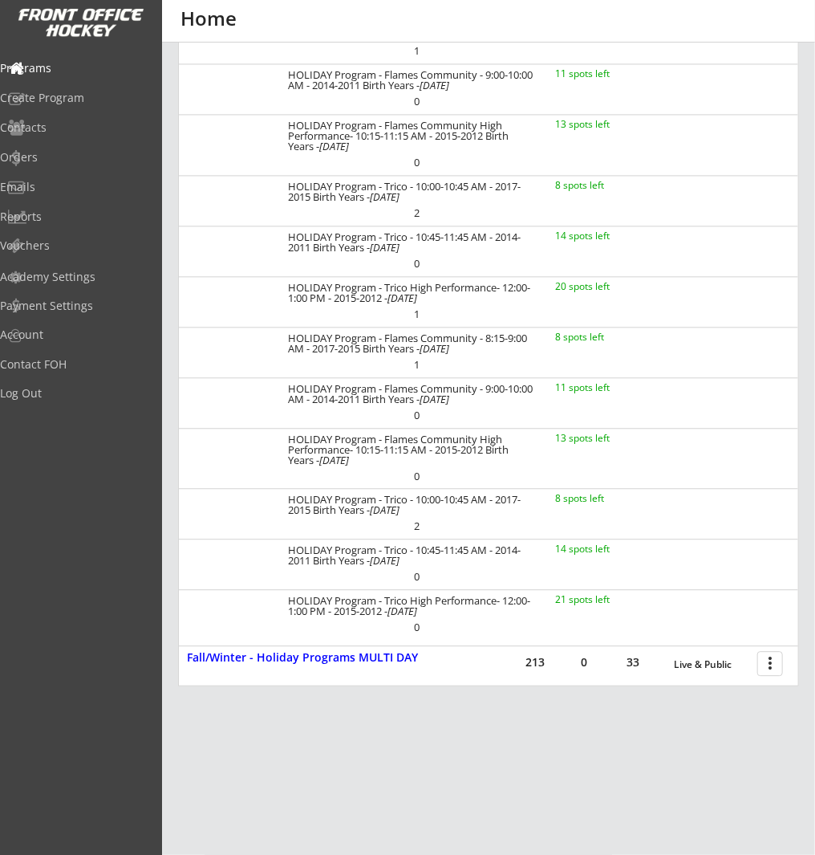
scroll to position [1205, 0]
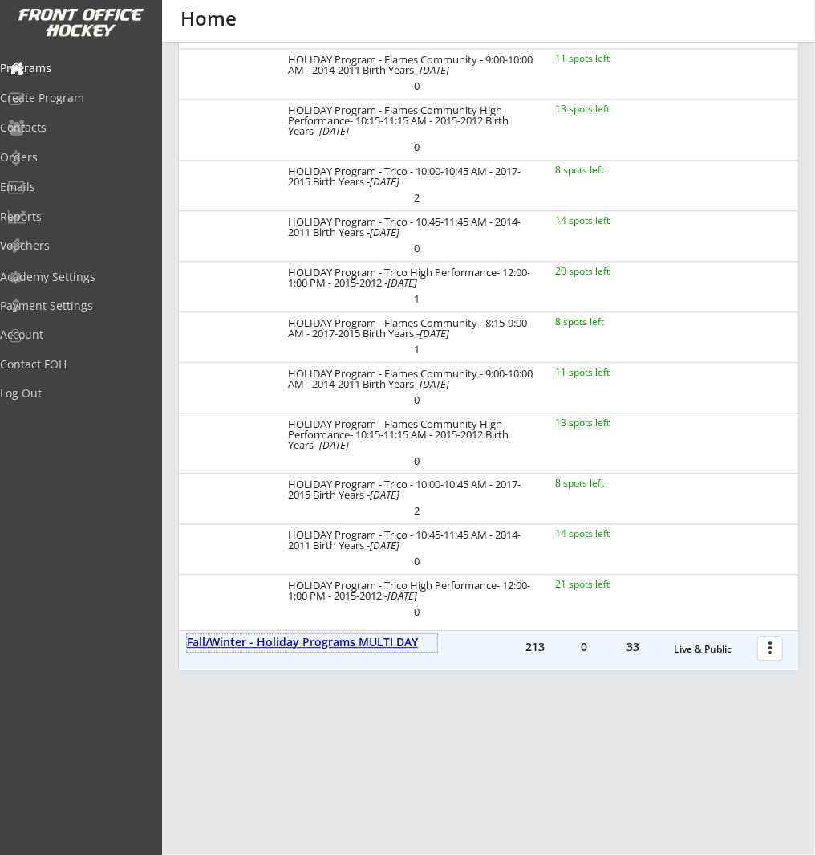
click at [369, 638] on div "Fall/Winter - Holiday Programs MULTI DAY" at bounding box center [312, 643] width 250 height 14
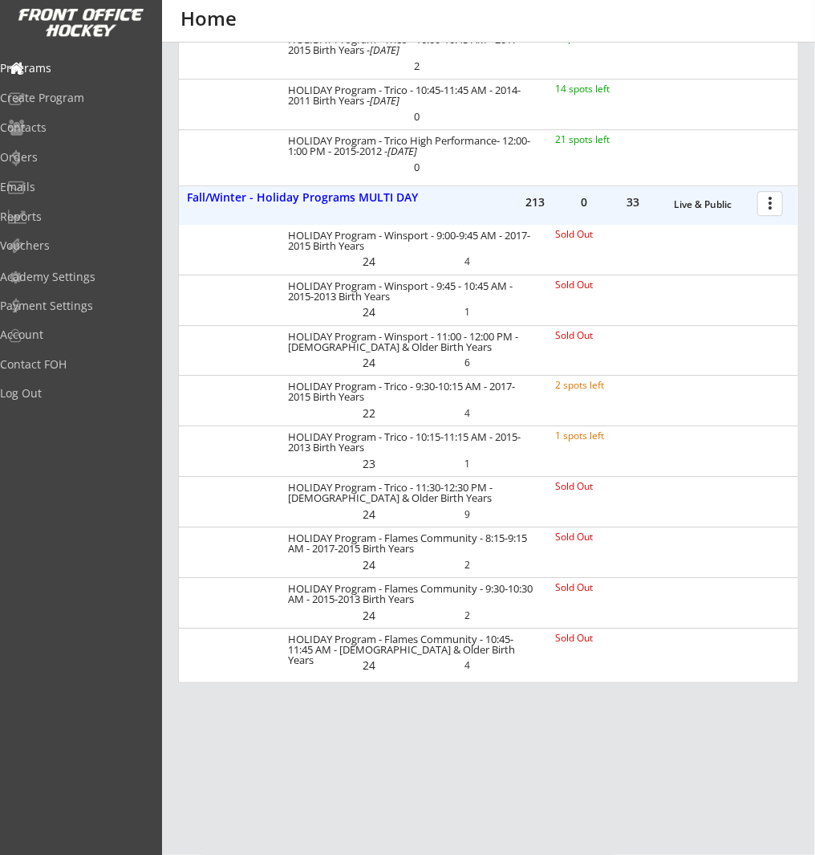
scroll to position [1661, 0]
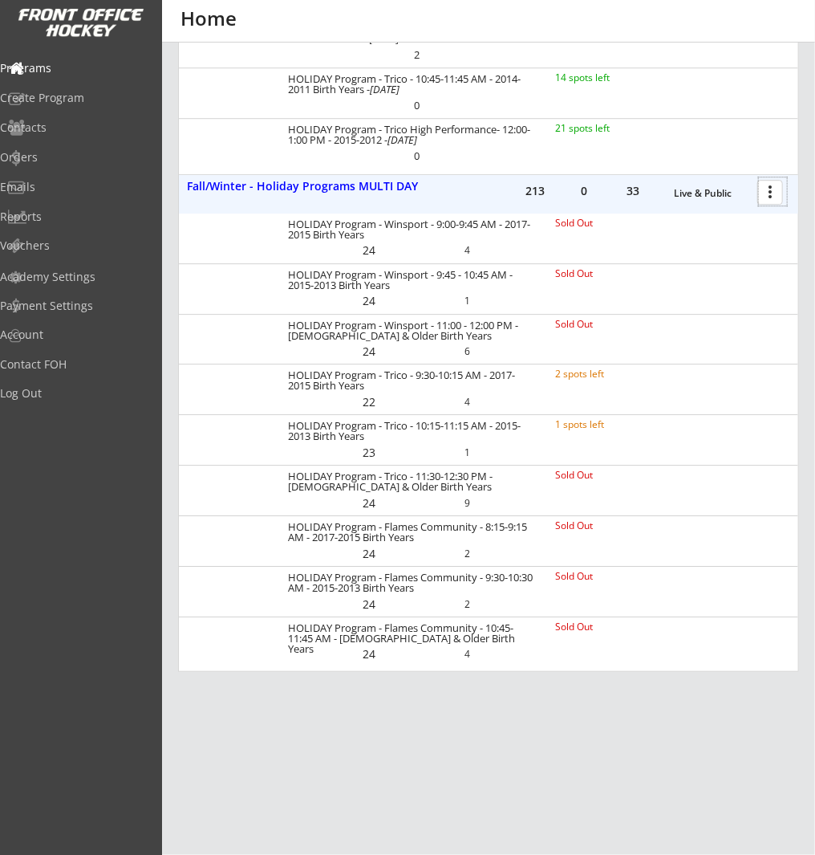
click at [771, 195] on div at bounding box center [773, 191] width 28 height 28
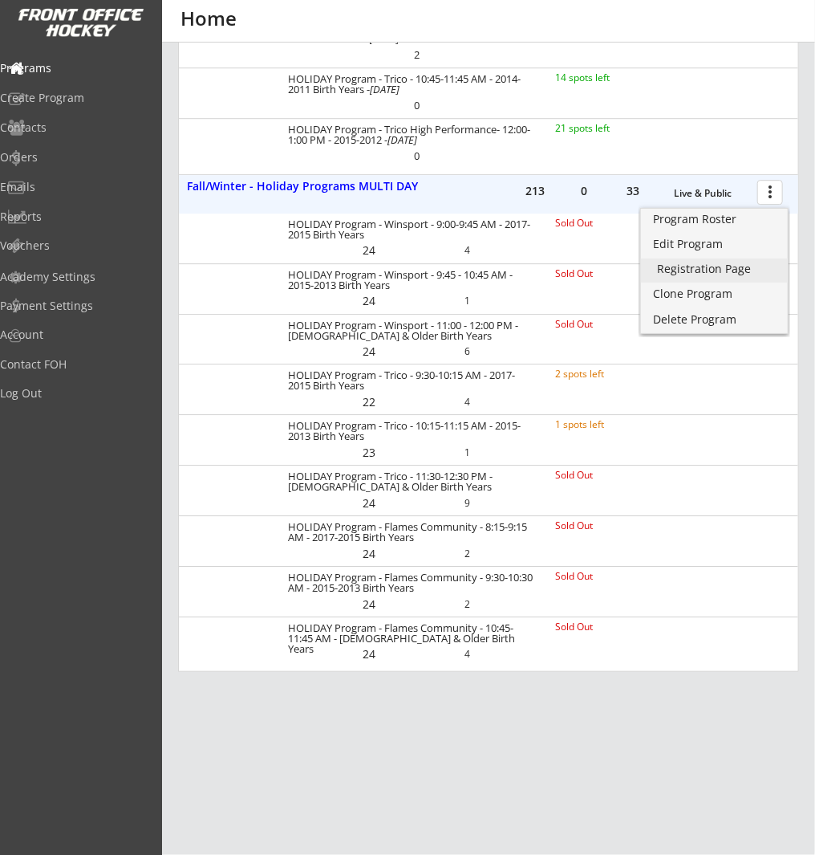
click at [762, 269] on div "Registration Page" at bounding box center [714, 268] width 115 height 11
click at [731, 243] on div "Edit Program" at bounding box center [714, 243] width 115 height 11
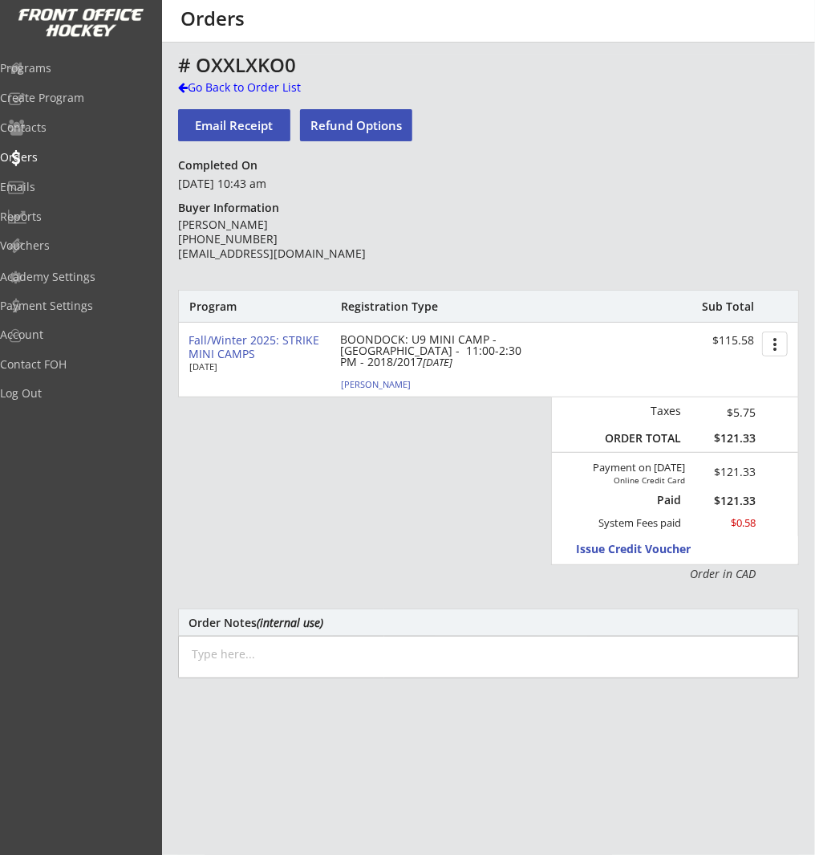
click at [372, 387] on div "Malcolm Owens" at bounding box center [430, 384] width 179 height 9
select select ""Defense""
select select ""Youth L""
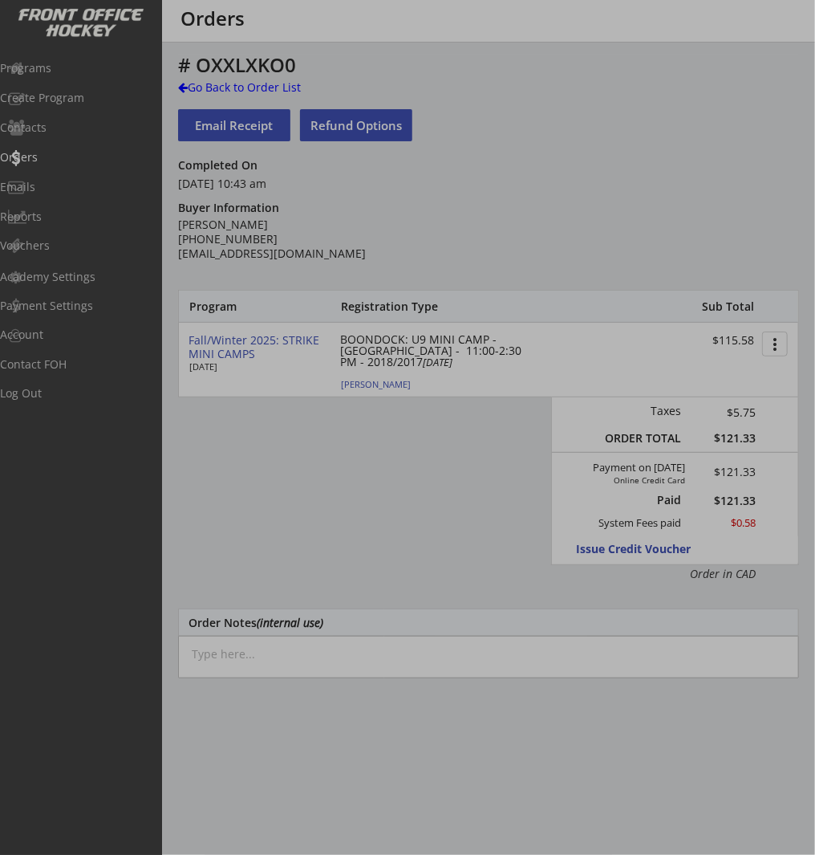
type input "Male"
type input "Hockey Super League"
type input "U9"
type input "Not Applicable"
select select ""Hockey Super League""
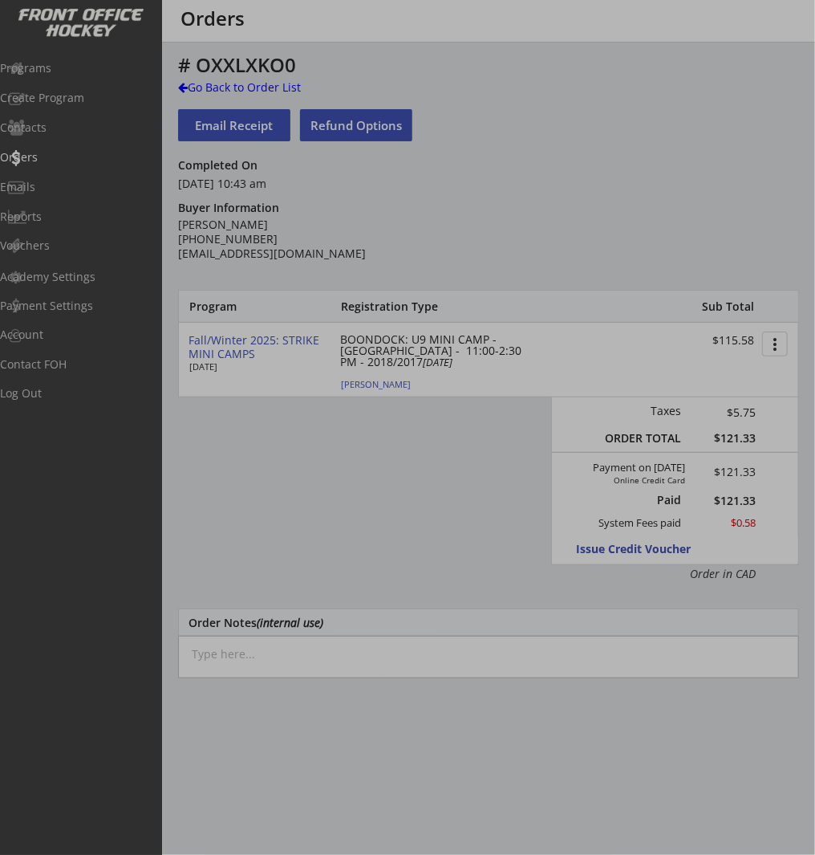
select select ""U9""
select select ""Not Applicable ""
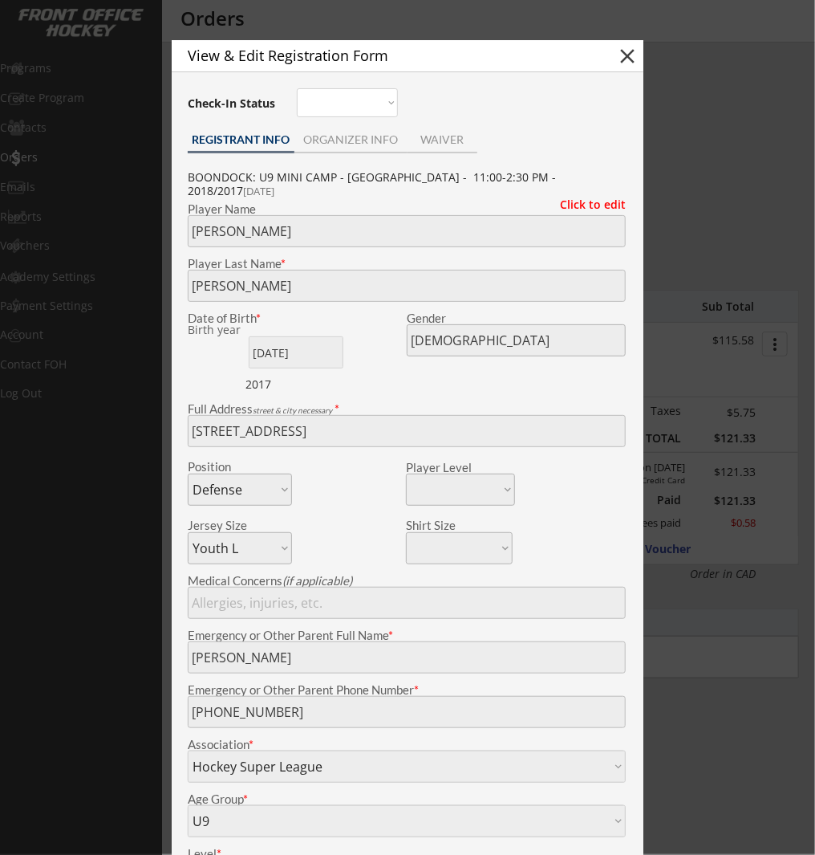
click at [629, 53] on button "close" at bounding box center [628, 56] width 24 height 24
select select ""PLACEHOLDER_1427118222253""
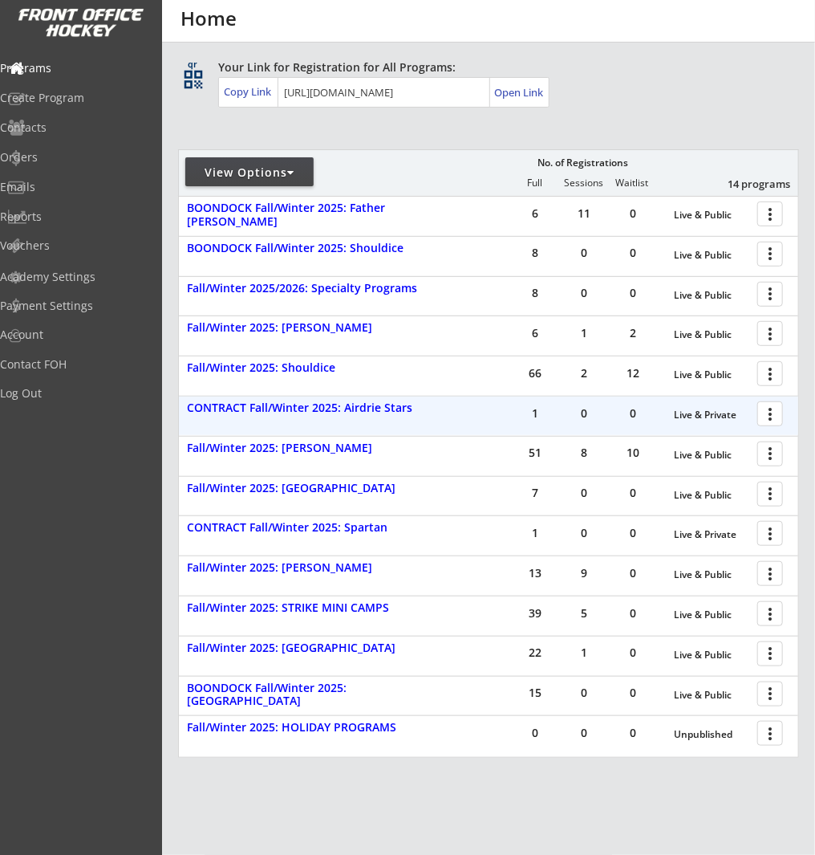
scroll to position [263, 0]
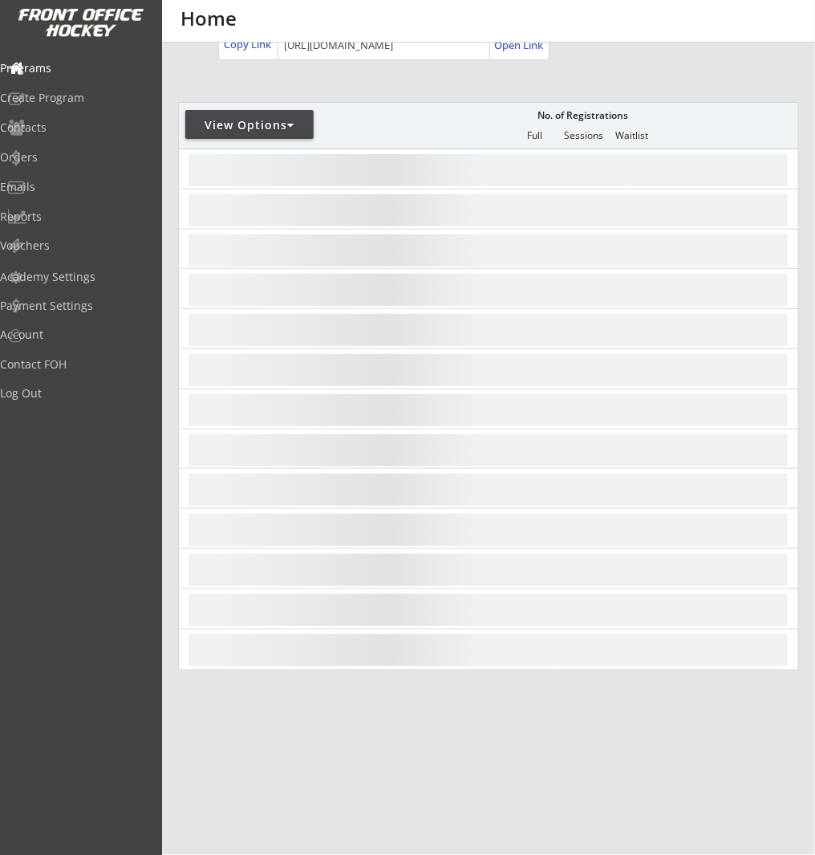
scroll to position [223, 0]
